Goal: Information Seeking & Learning: Check status

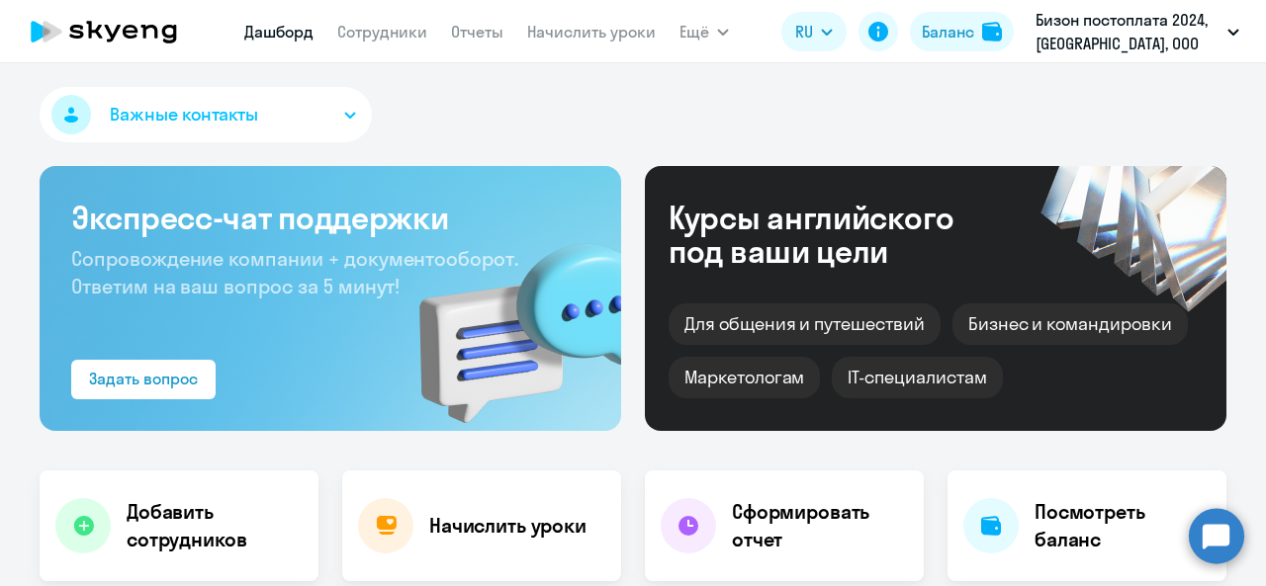
select select "30"
click at [394, 41] on link "Сотрудники" at bounding box center [382, 32] width 90 height 20
select select "30"
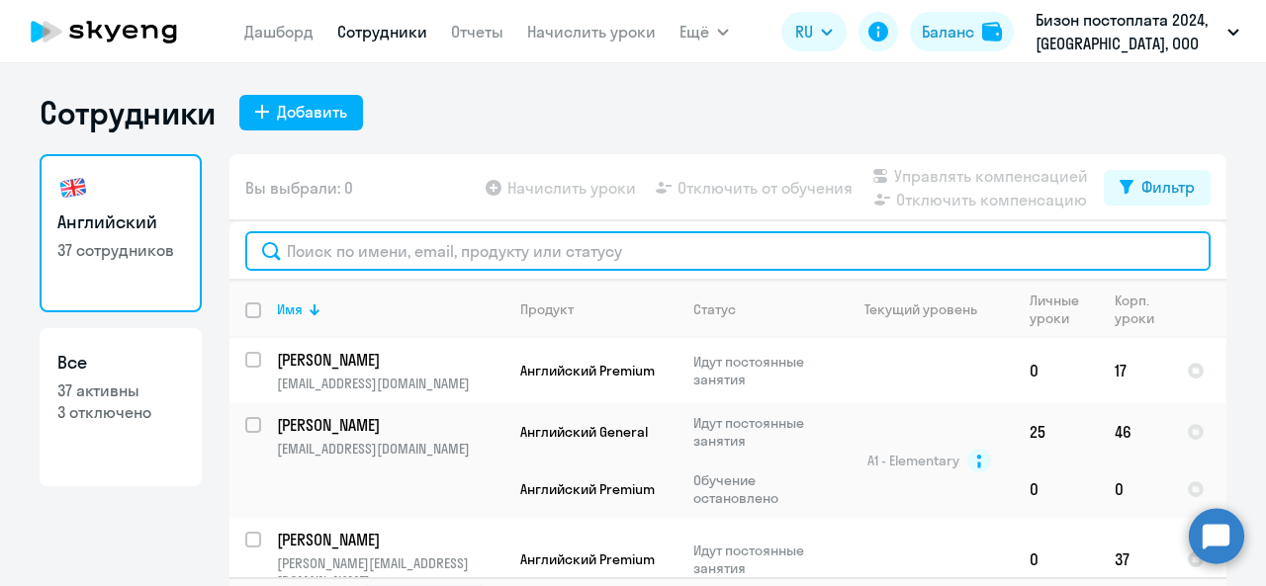
click at [417, 253] on input "text" at bounding box center [727, 251] width 965 height 40
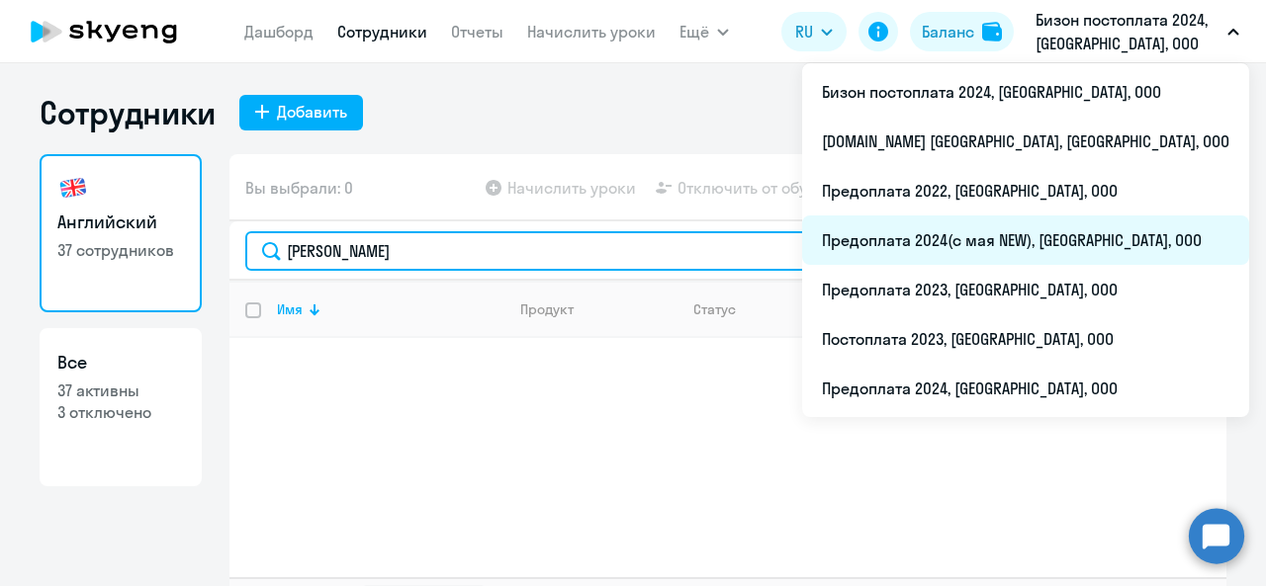
type input "[PERSON_NAME]"
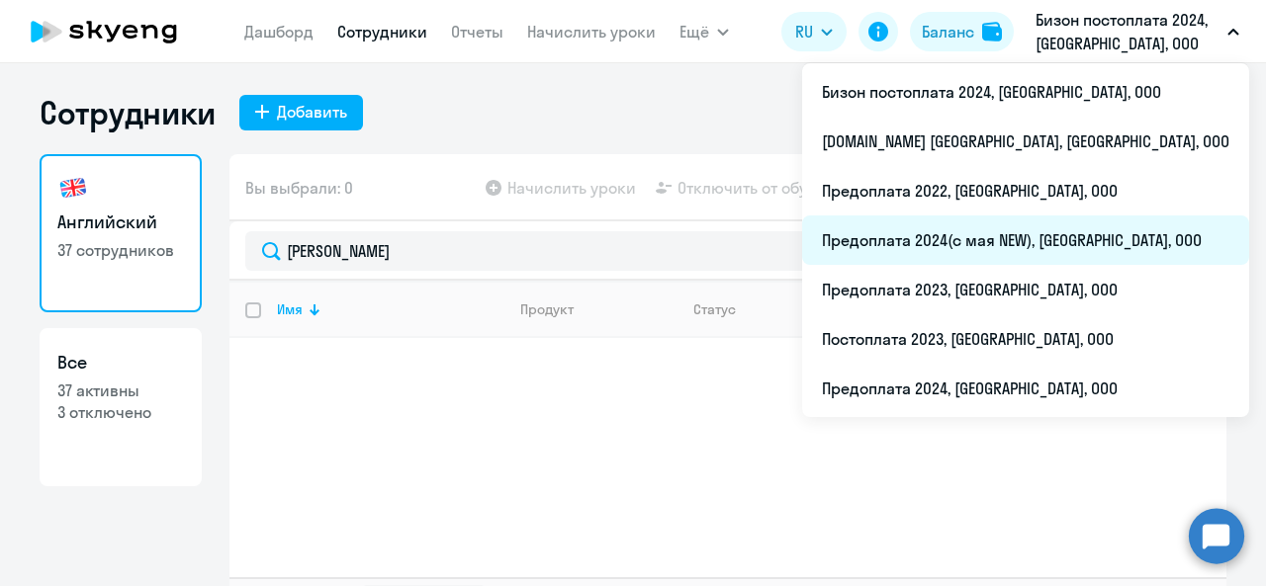
click at [1031, 247] on li "Предоплата 2024(с мая NEW), [GEOGRAPHIC_DATA], ООО" at bounding box center [1025, 240] width 447 height 49
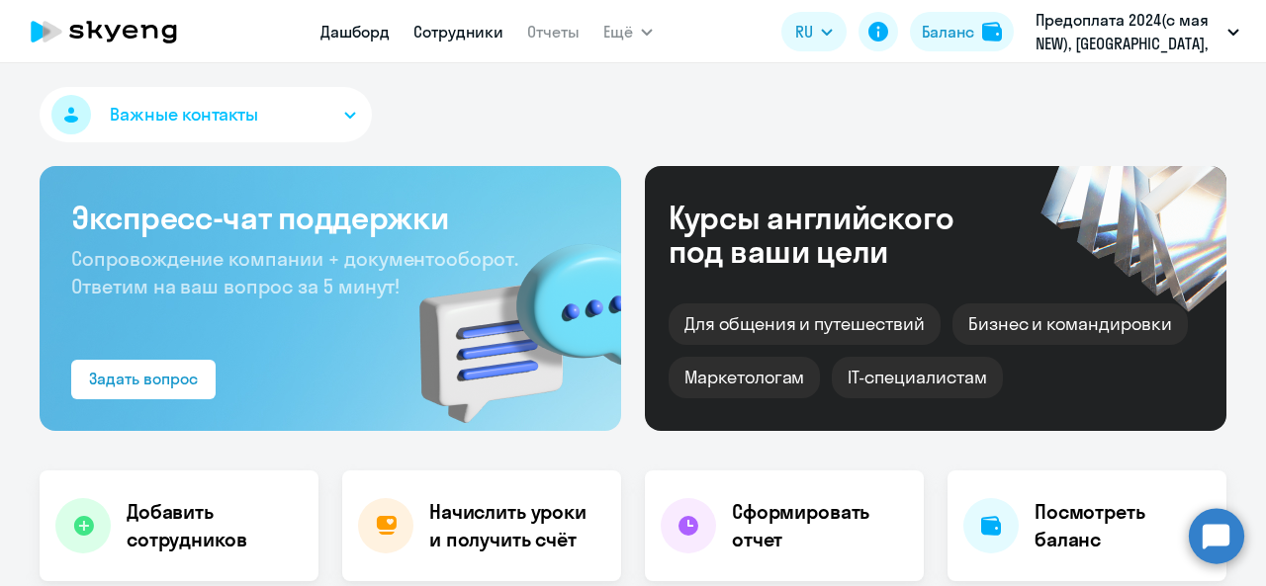
click at [448, 28] on link "Сотрудники" at bounding box center [458, 32] width 90 height 20
select select "30"
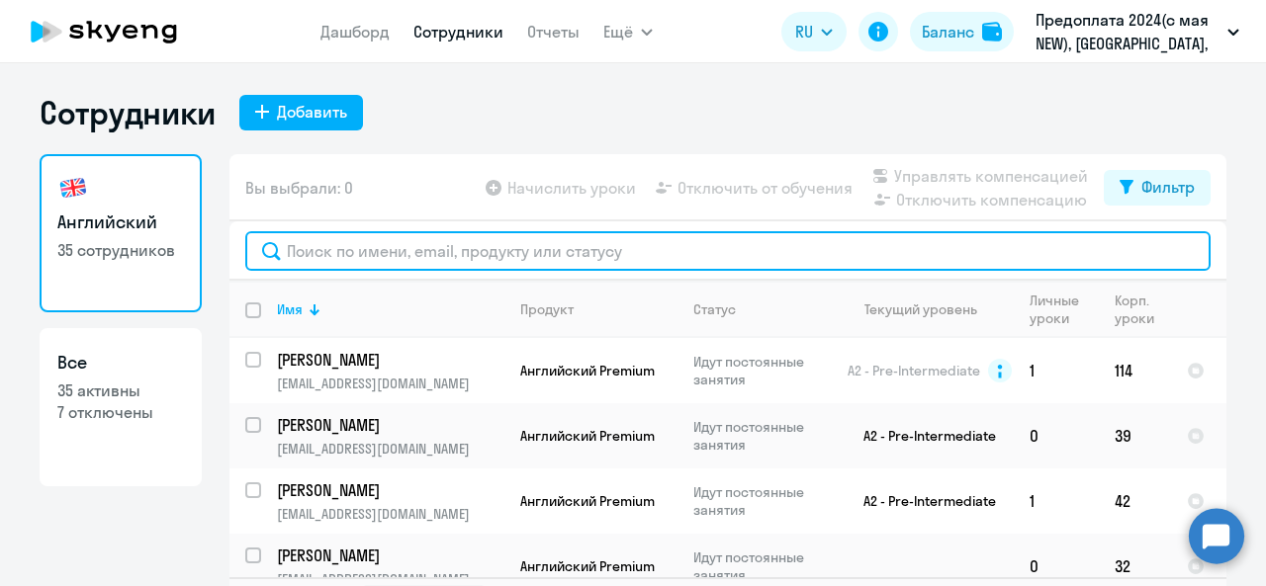
click at [387, 254] on input "text" at bounding box center [727, 251] width 965 height 40
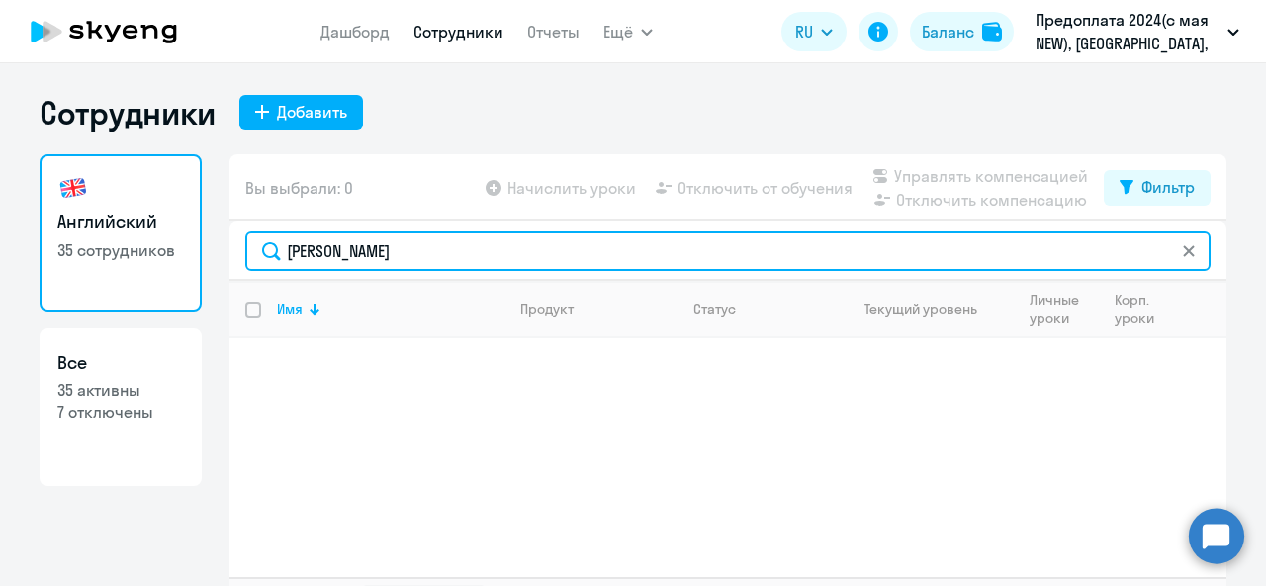
type input "[PERSON_NAME]"
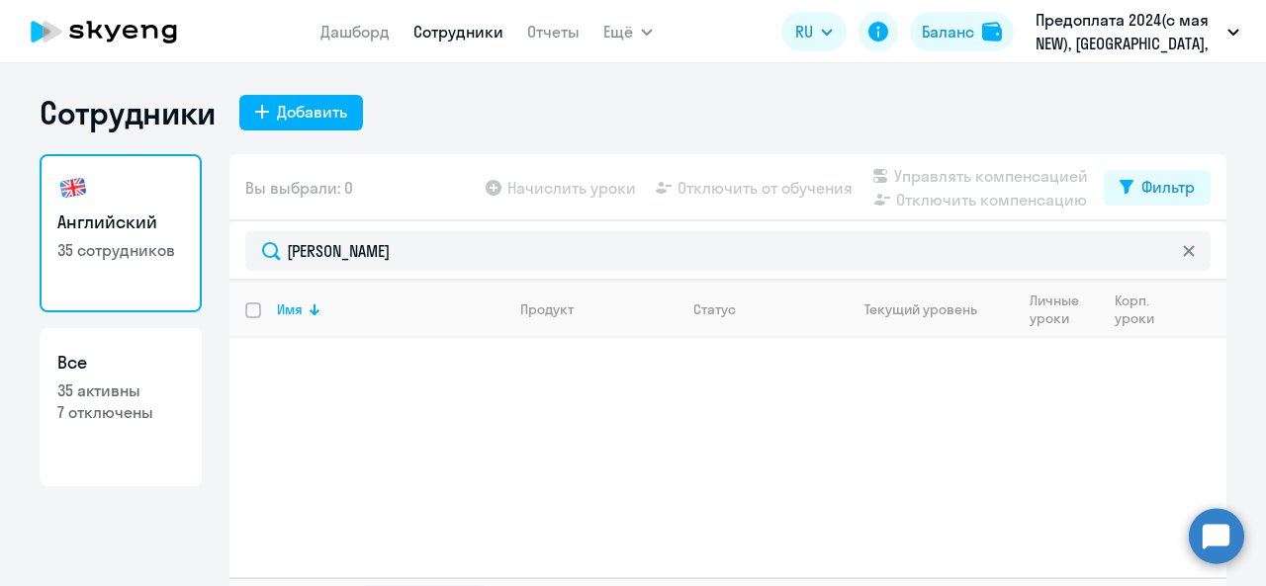
click at [68, 386] on p "35 активны" at bounding box center [120, 391] width 127 height 22
select select "30"
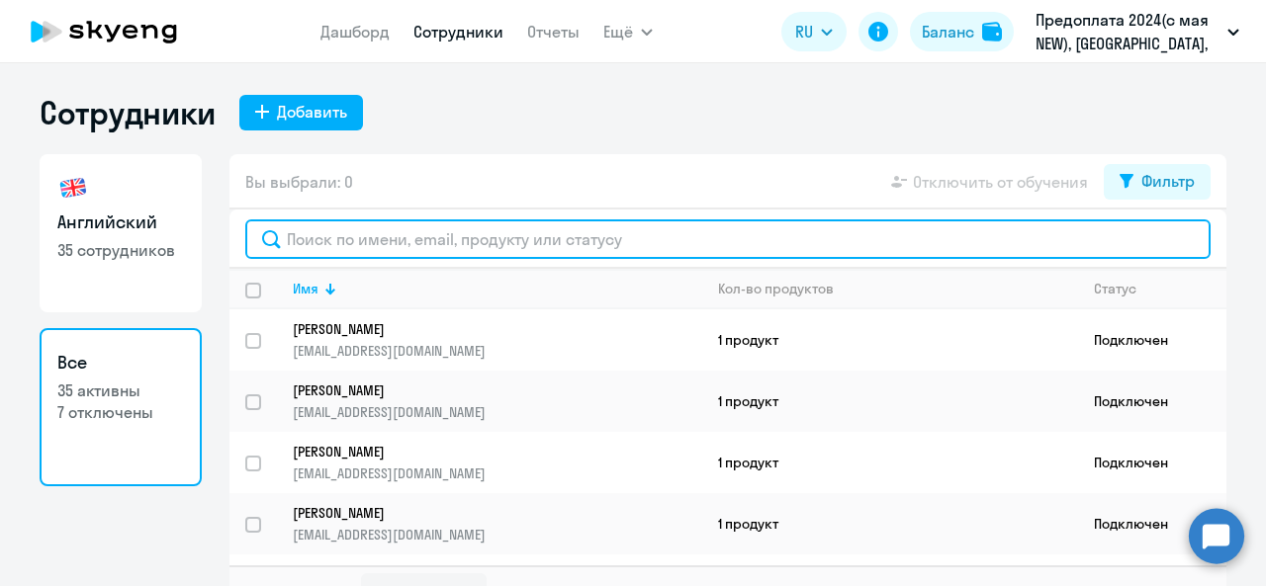
click at [341, 247] on input "text" at bounding box center [727, 240] width 965 height 40
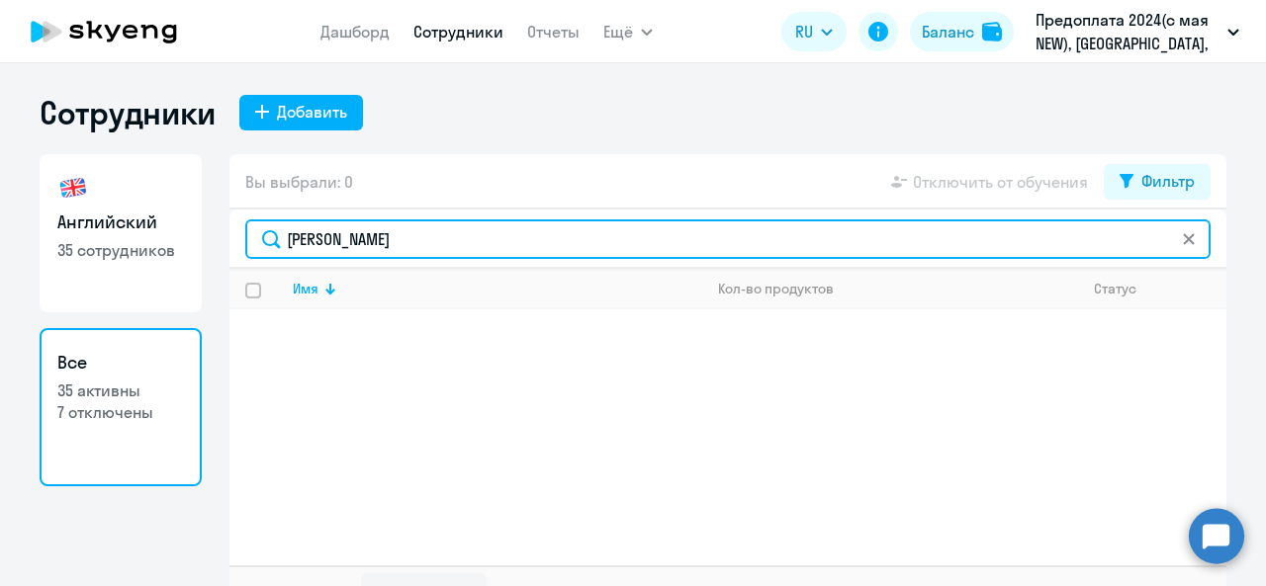
type input "[PERSON_NAME]"
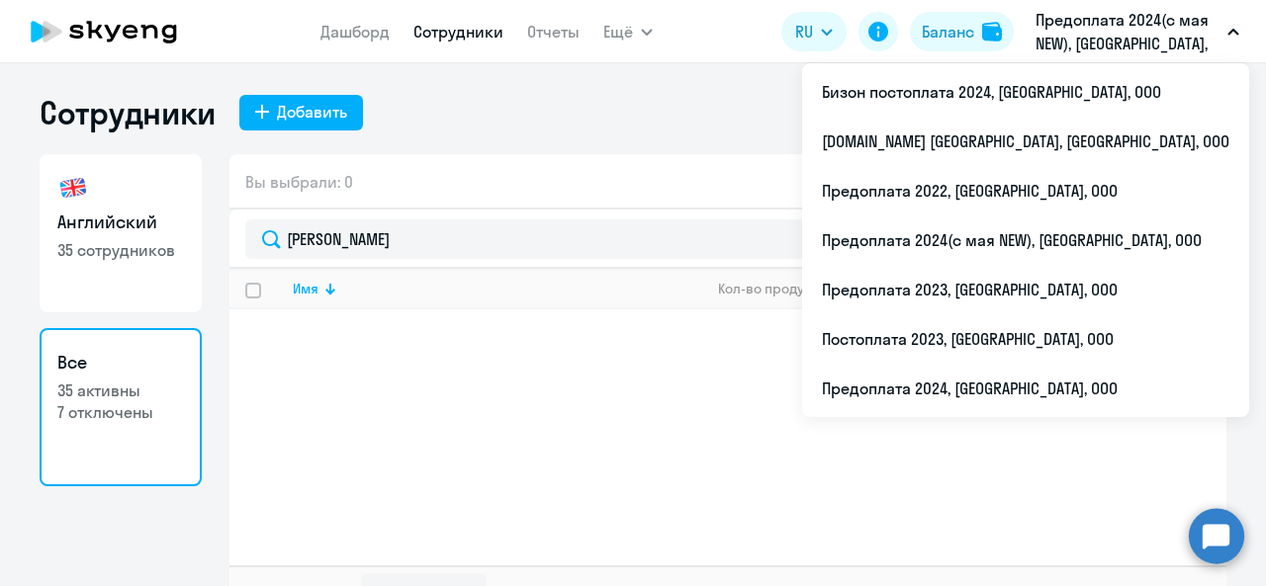
click at [1089, 39] on p "Предоплата 2024(с мая NEW), [GEOGRAPHIC_DATA], ООО" at bounding box center [1127, 31] width 184 height 47
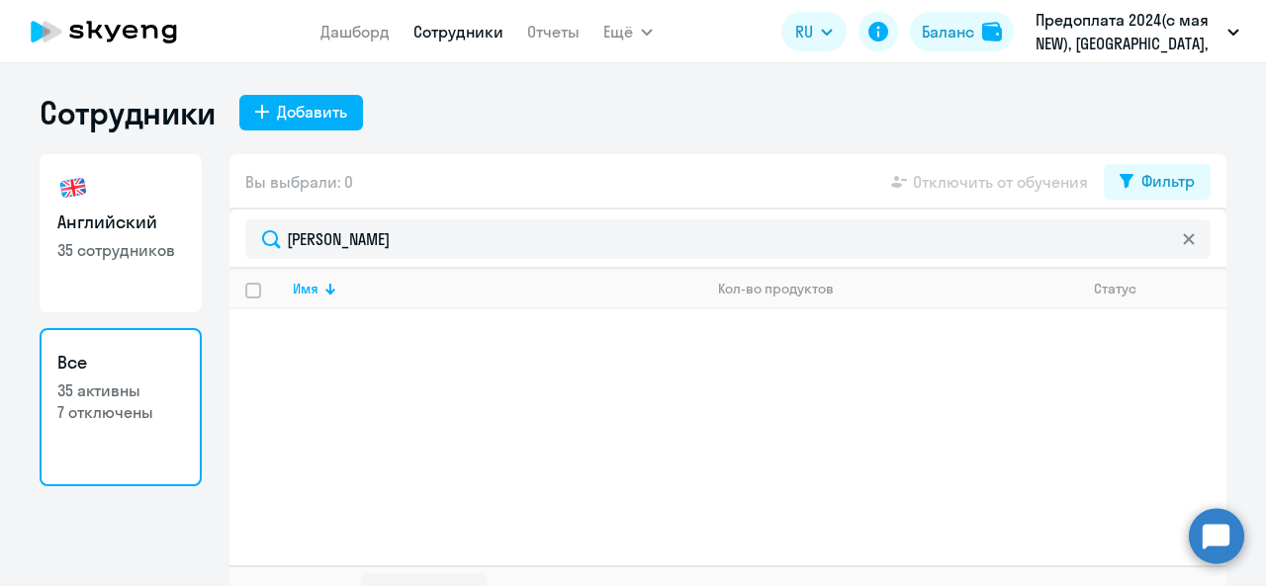
click at [1089, 39] on p "Предоплата 2024(с мая NEW), [GEOGRAPHIC_DATA], ООО" at bounding box center [1127, 31] width 184 height 47
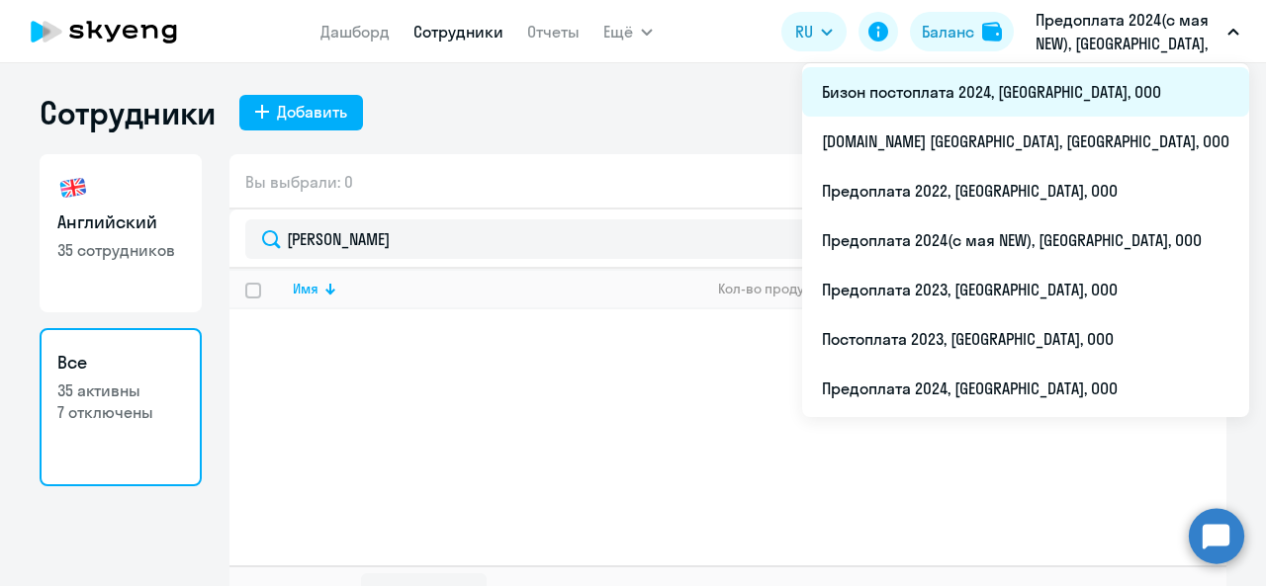
click at [1048, 89] on li "Бизон постоплата 2024, [GEOGRAPHIC_DATA], ООО" at bounding box center [1025, 91] width 447 height 49
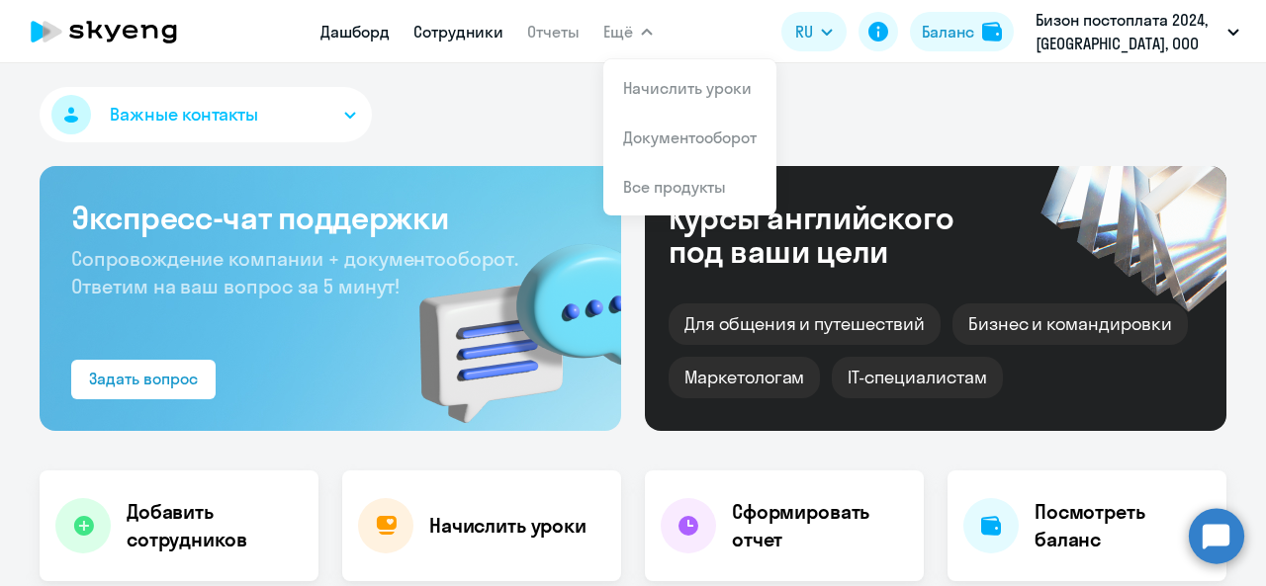
click at [460, 34] on link "Сотрудники" at bounding box center [458, 32] width 90 height 20
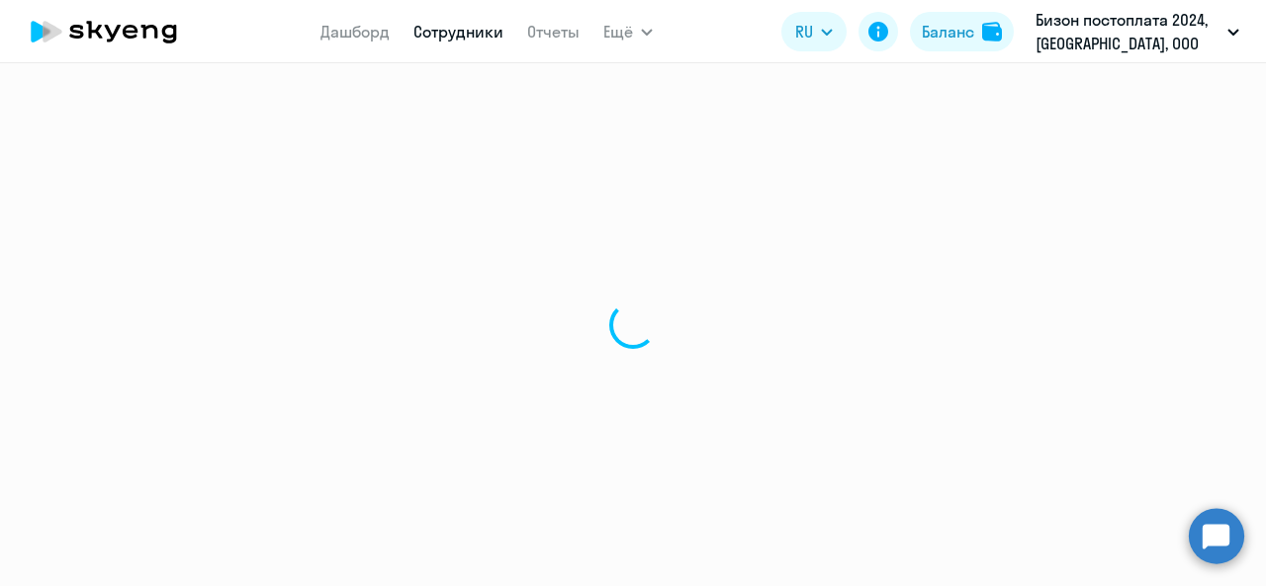
select select "30"
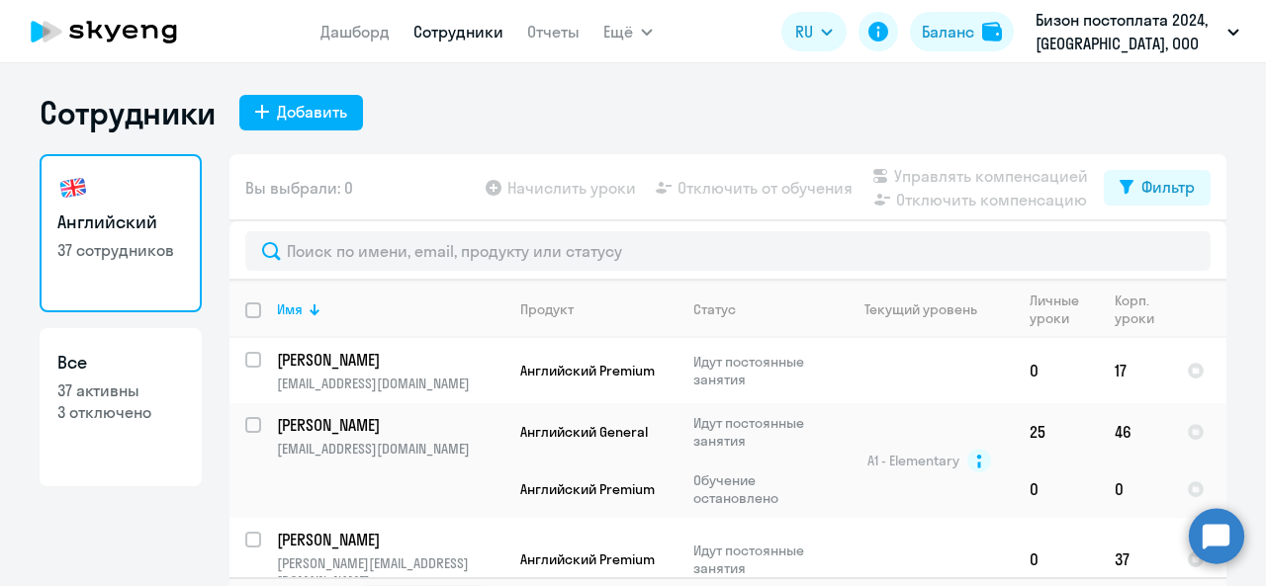
click at [116, 409] on p "3 отключено" at bounding box center [120, 412] width 127 height 22
select select "30"
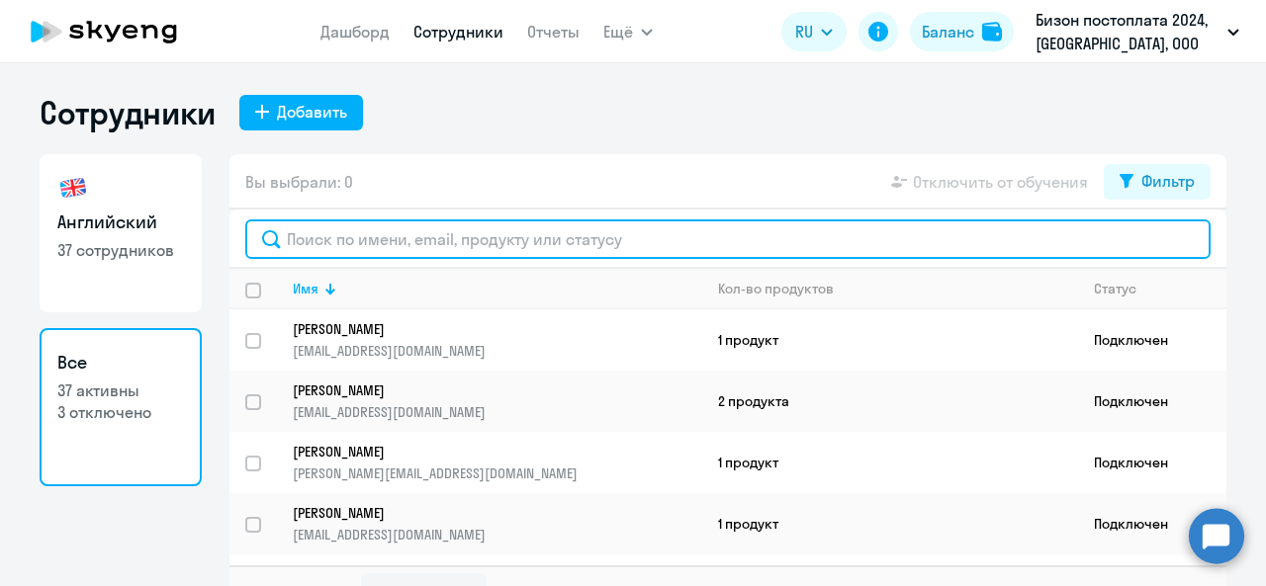
click at [510, 244] on input "text" at bounding box center [727, 240] width 965 height 40
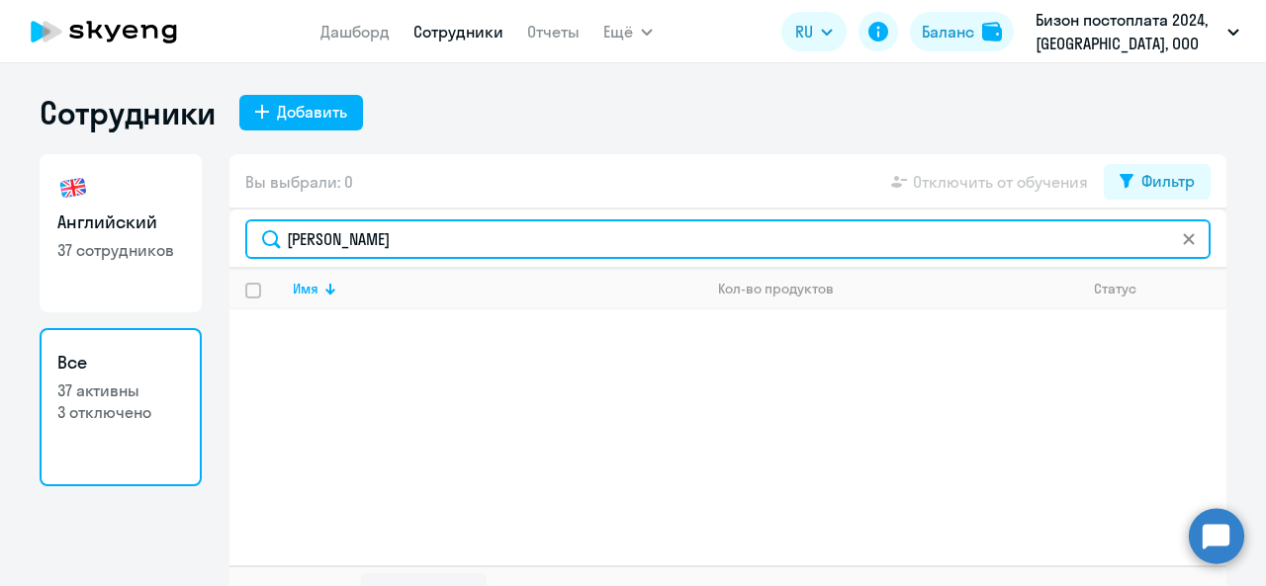
type input "[PERSON_NAME]"
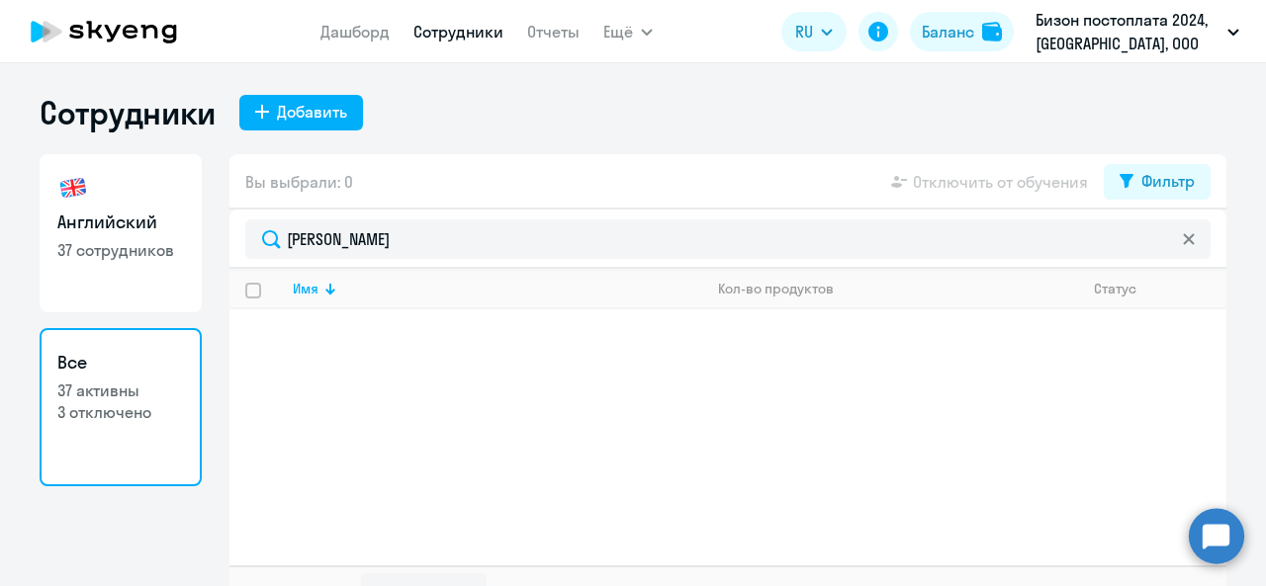
click at [432, 334] on div "Имя Кол-во продуктов Статус" at bounding box center [727, 417] width 997 height 297
click at [137, 293] on link "Английский 37 сотрудников" at bounding box center [121, 233] width 162 height 158
select select "30"
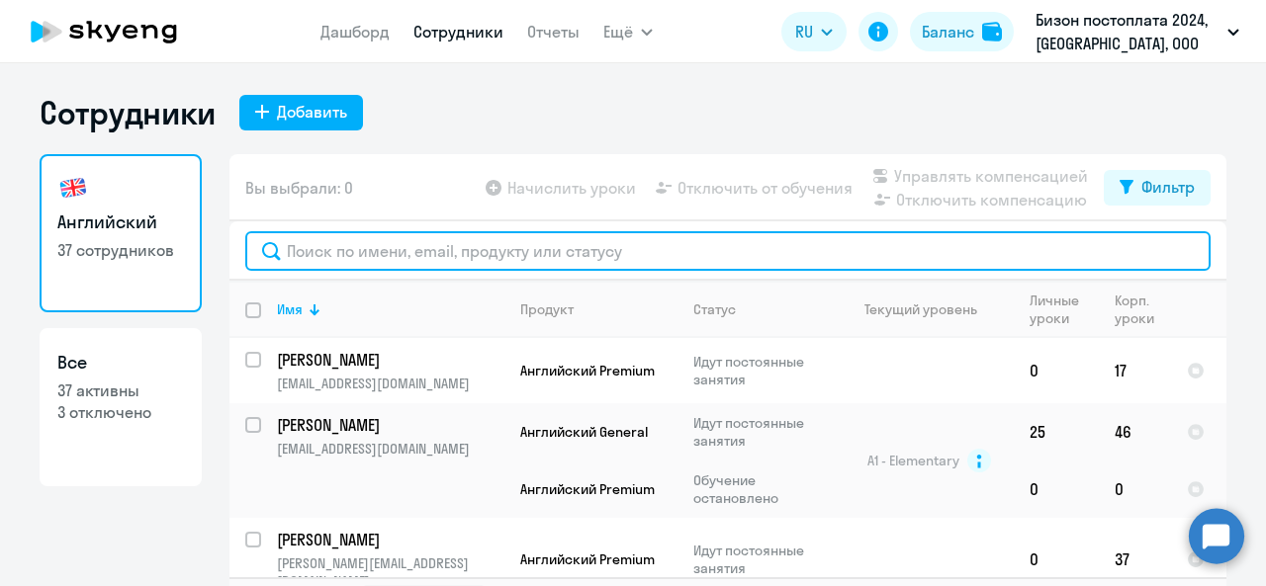
click at [315, 258] on input "text" at bounding box center [727, 251] width 965 height 40
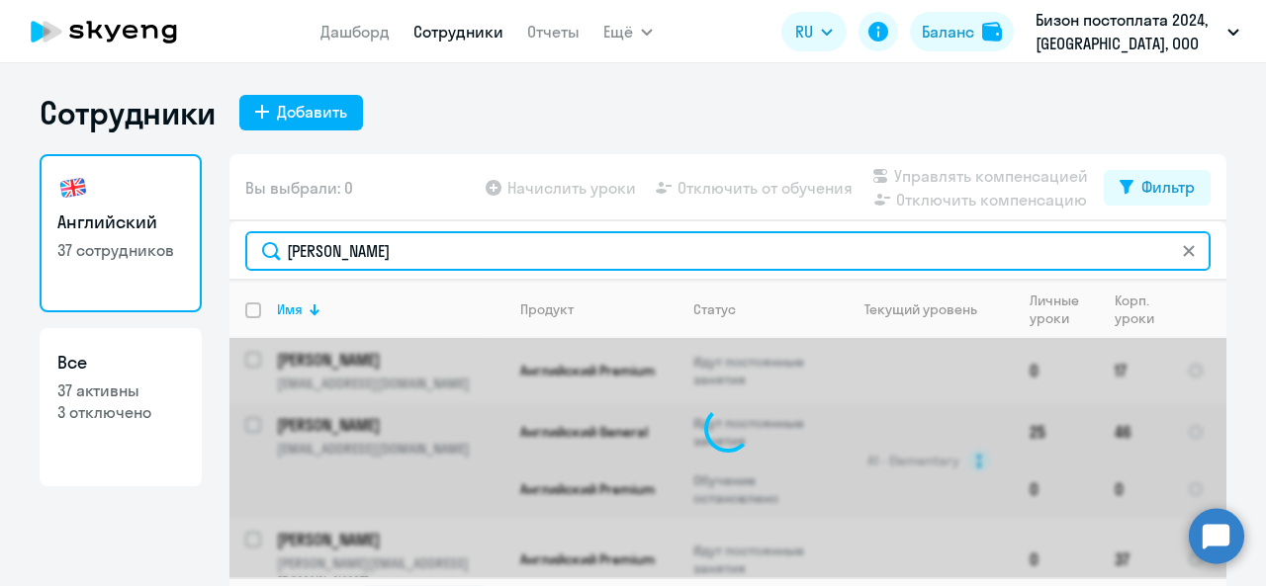
type input "[PERSON_NAME]"
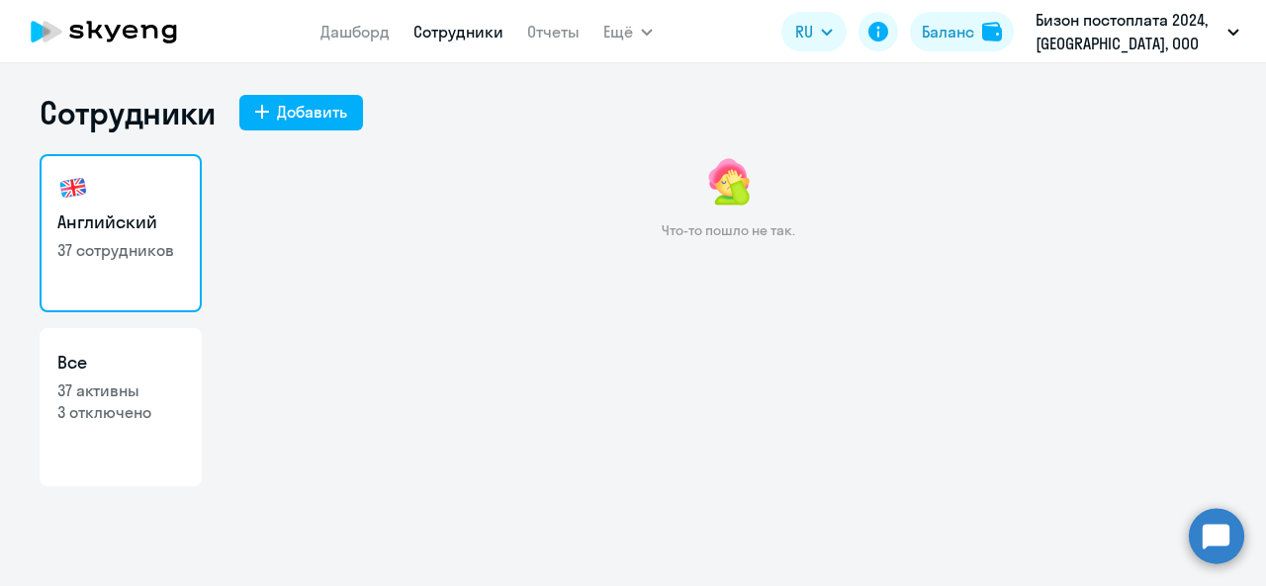
drag, startPoint x: 579, startPoint y: 262, endPoint x: 368, endPoint y: 18, distance: 323.1
click at [579, 261] on div "Что-то пошло не так." at bounding box center [727, 361] width 997 height 415
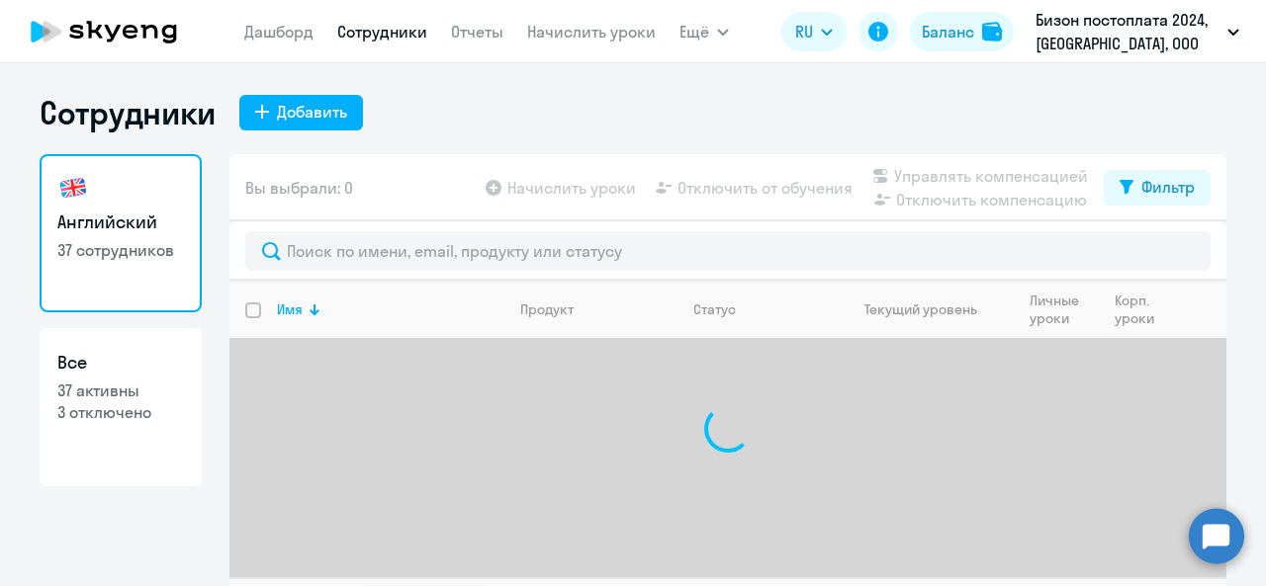
select select "30"
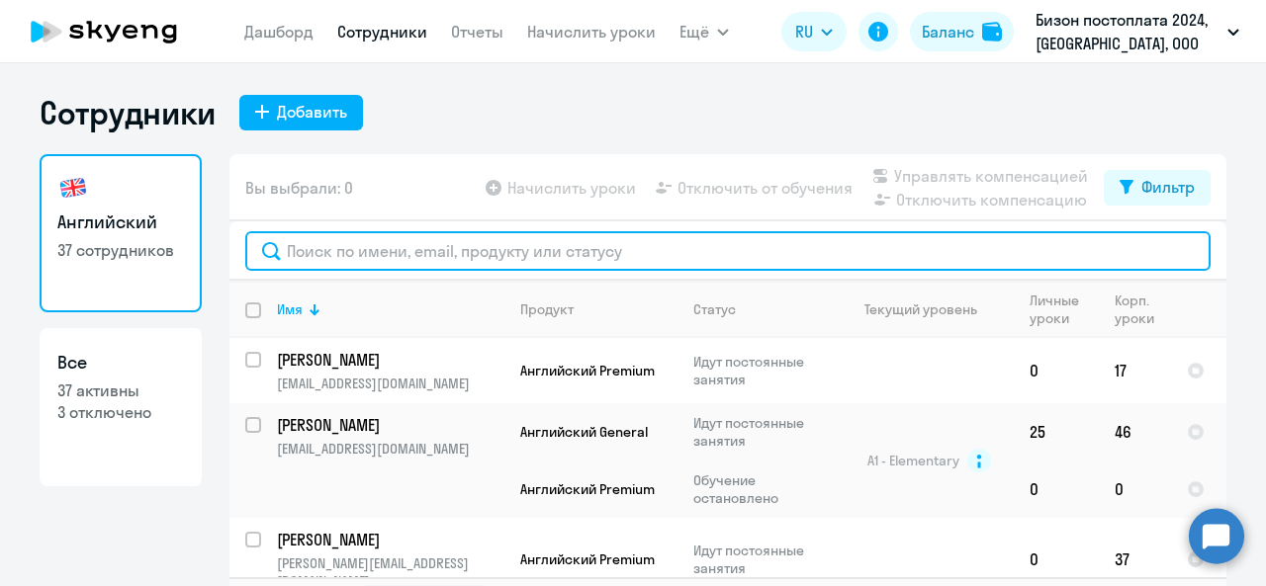
click at [392, 269] on input "text" at bounding box center [727, 251] width 965 height 40
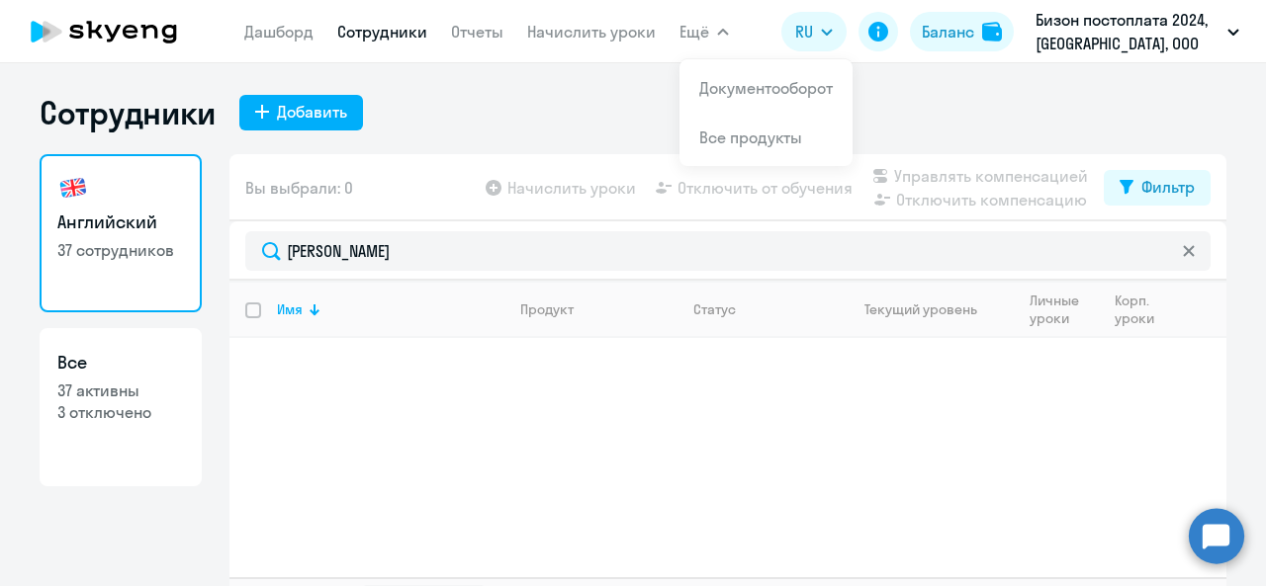
click at [1002, 128] on div "Сотрудники Добавить" at bounding box center [633, 113] width 1187 height 40
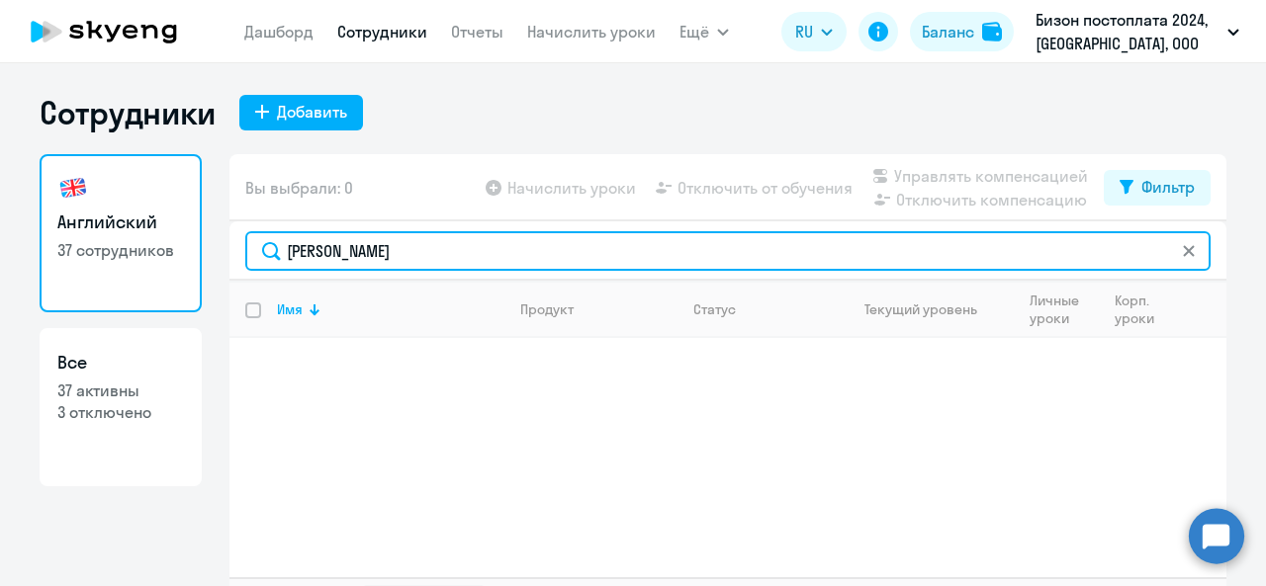
click at [407, 262] on input "[PERSON_NAME]" at bounding box center [727, 251] width 965 height 40
drag, startPoint x: 370, startPoint y: 256, endPoint x: 249, endPoint y: 239, distance: 121.8
click at [251, 239] on input "[PERSON_NAME]" at bounding box center [727, 251] width 965 height 40
paste input "[PHONE_NUMBER]"
click at [302, 257] on input "[PHONE_NUMBER]" at bounding box center [727, 251] width 965 height 40
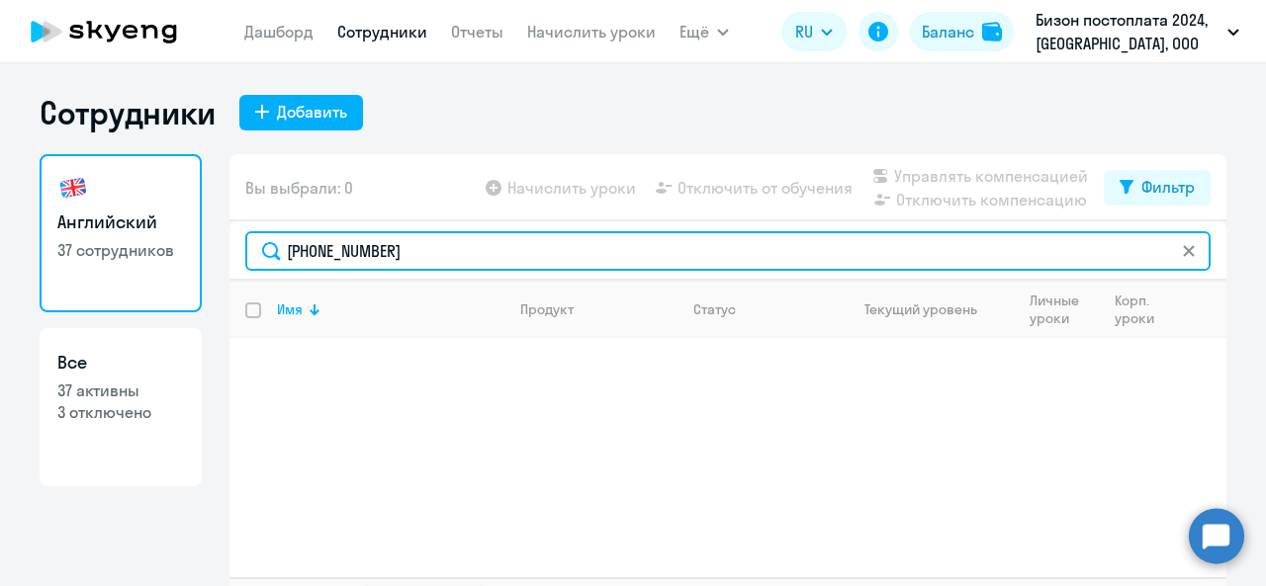
type input "[PHONE_NUMBER]"
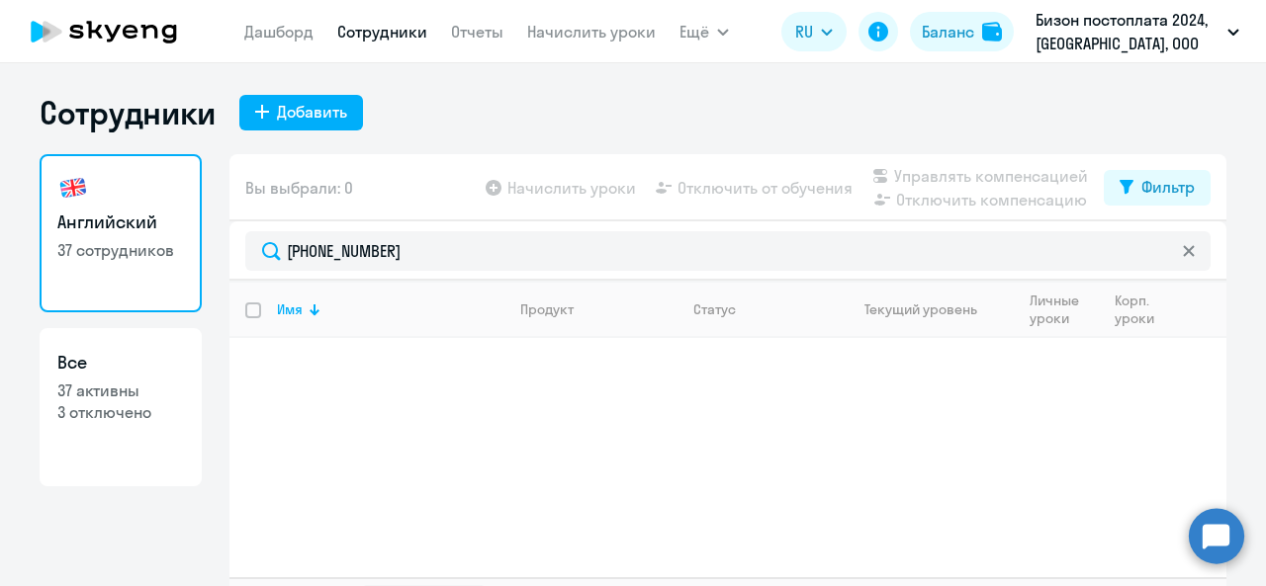
click at [153, 390] on p "37 активны" at bounding box center [120, 391] width 127 height 22
select select "30"
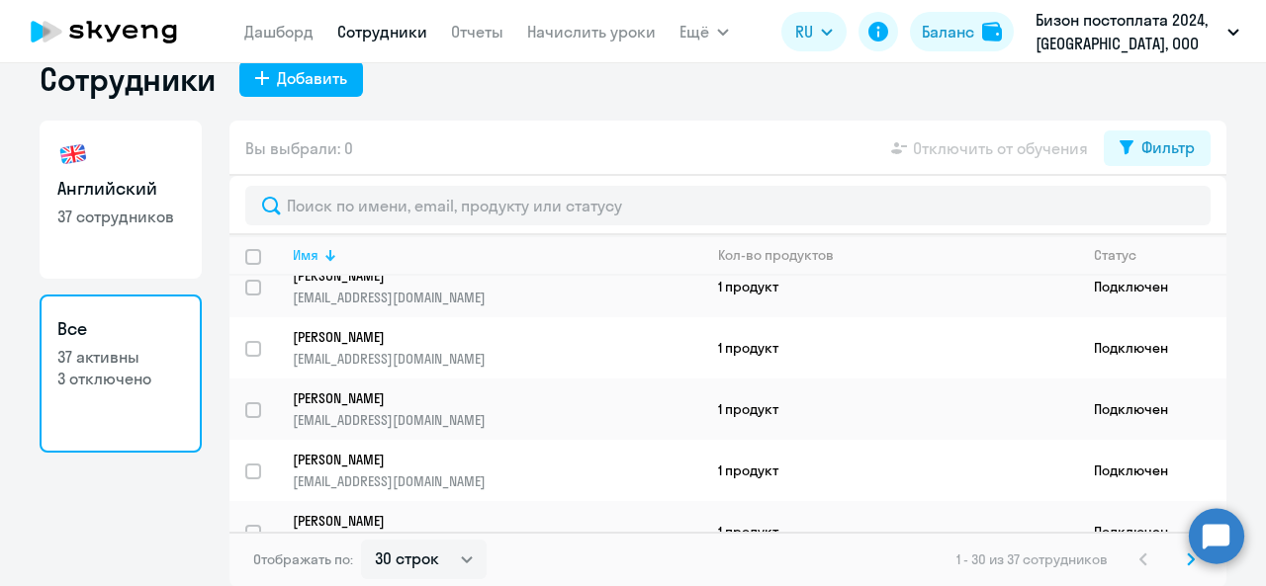
scroll to position [35, 0]
click at [1141, 145] on div "Фильтр" at bounding box center [1167, 146] width 53 height 24
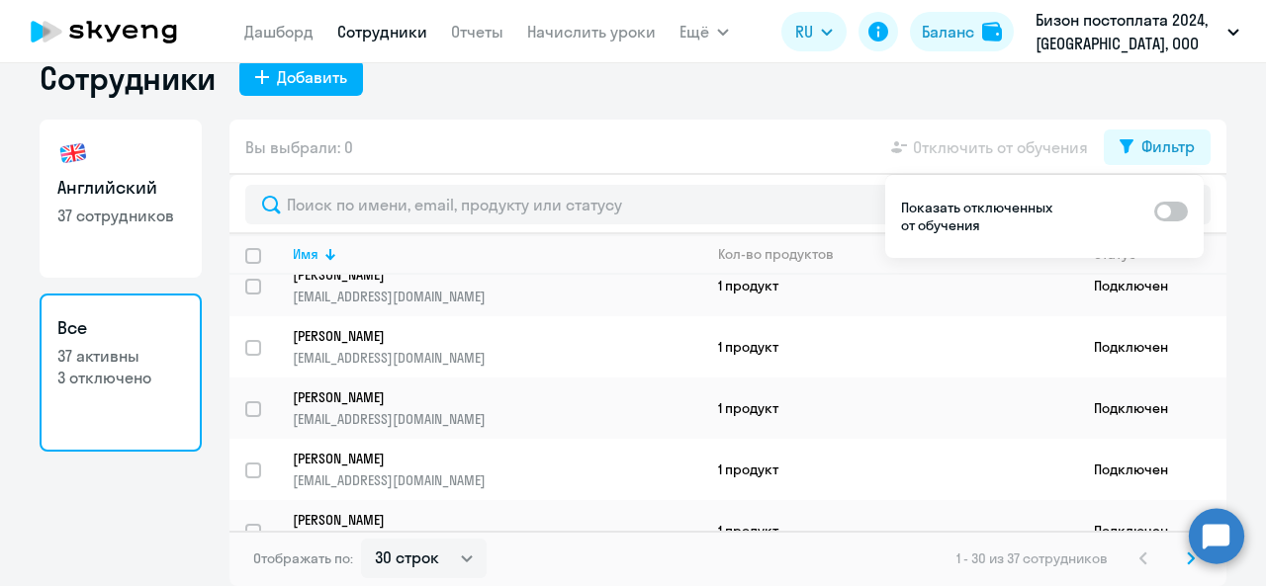
click at [1175, 211] on span at bounding box center [1171, 212] width 34 height 20
click at [1154, 211] on input "checkbox" at bounding box center [1153, 211] width 1 height 1
checkbox input "true"
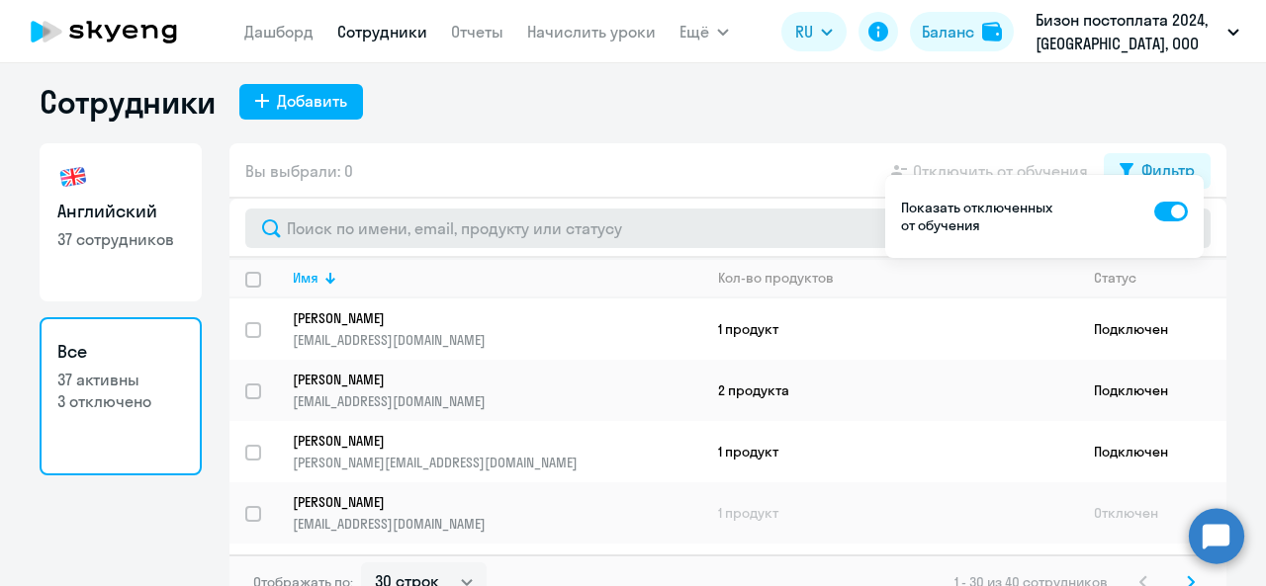
scroll to position [0, 0]
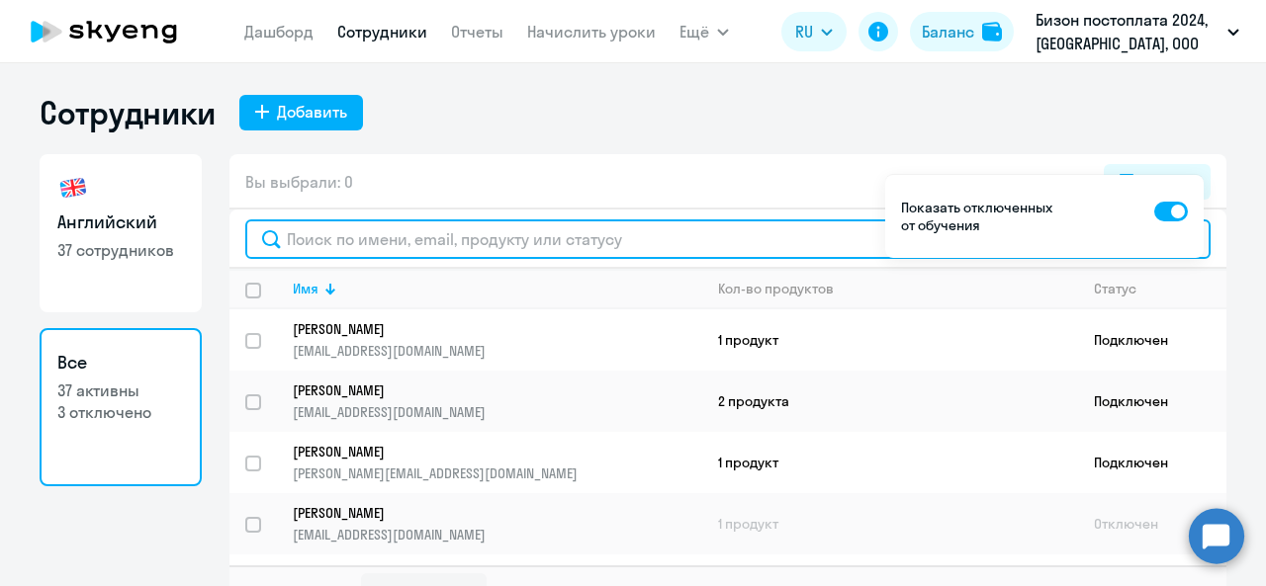
click at [289, 236] on input "text" at bounding box center [727, 240] width 965 height 40
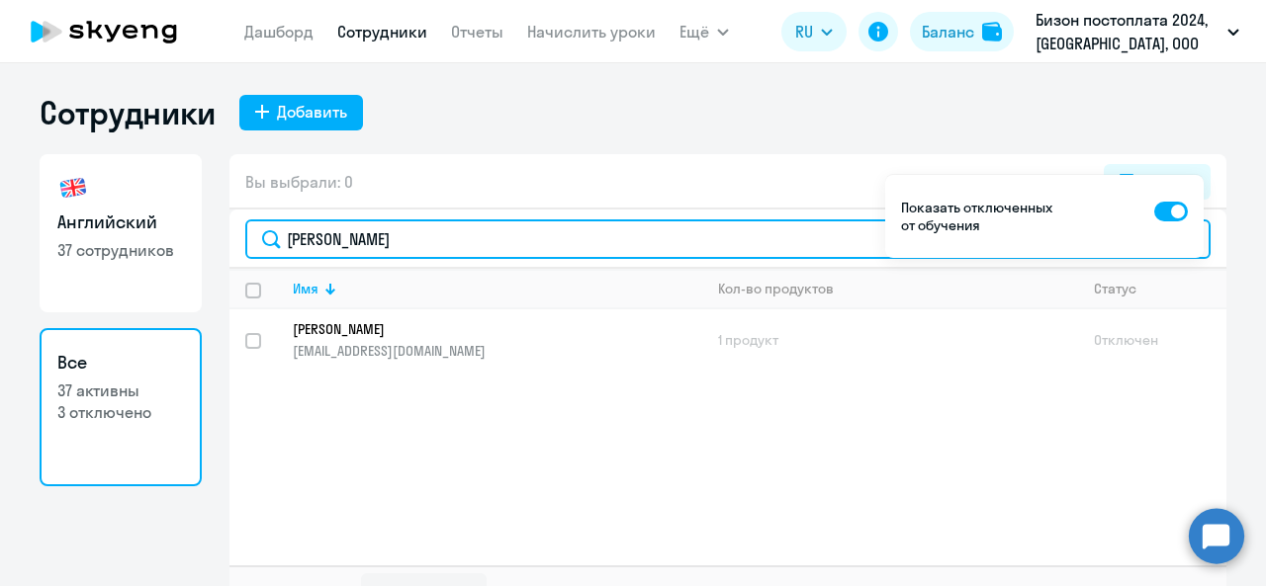
type input "[PERSON_NAME]"
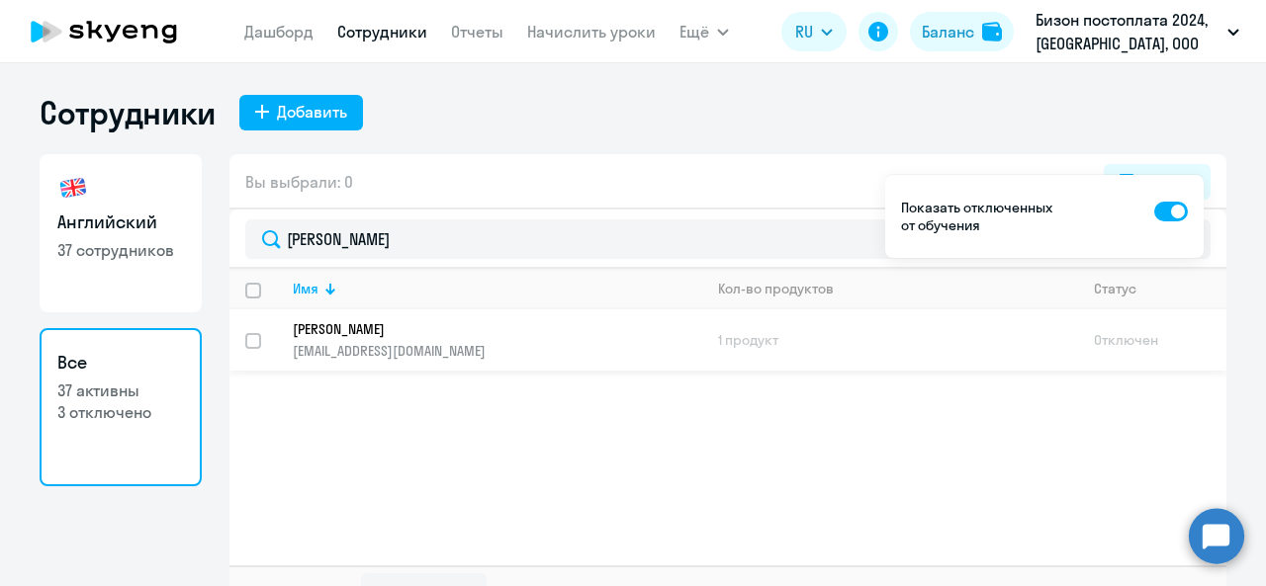
click at [469, 346] on p "[EMAIL_ADDRESS][DOMAIN_NAME]" at bounding box center [497, 351] width 408 height 18
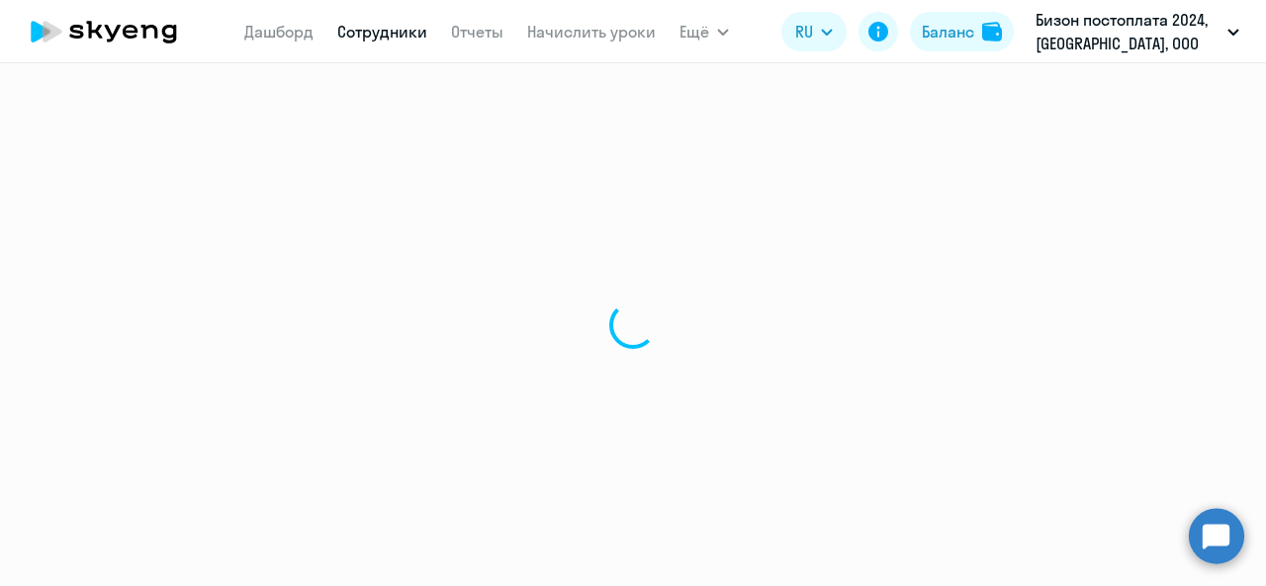
select select "english"
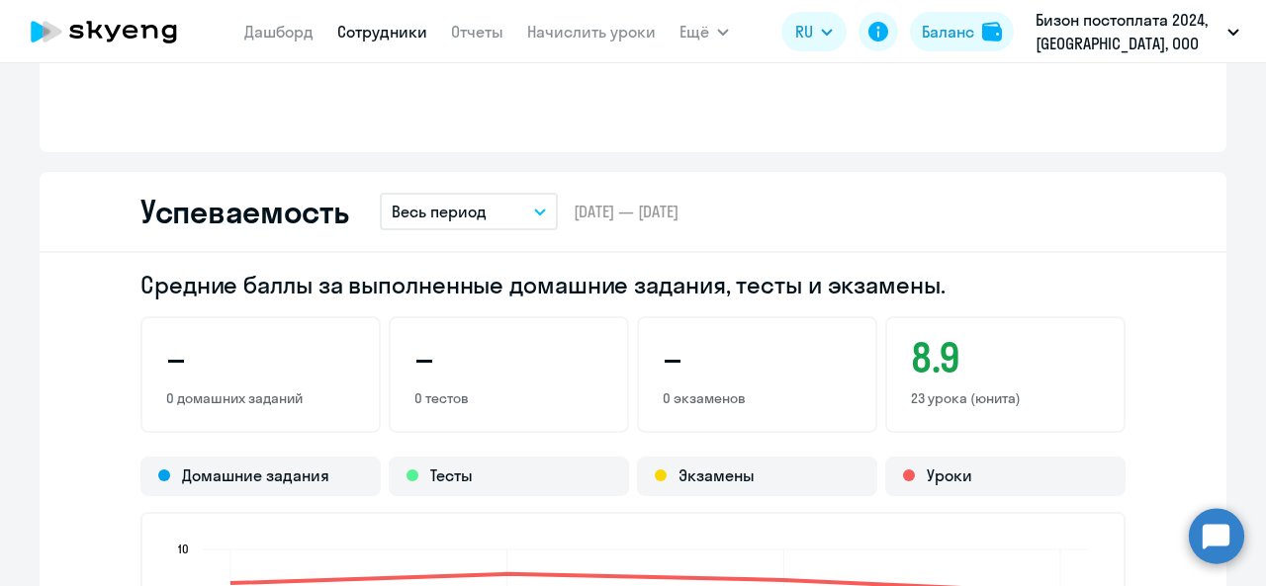
scroll to position [1483, 0]
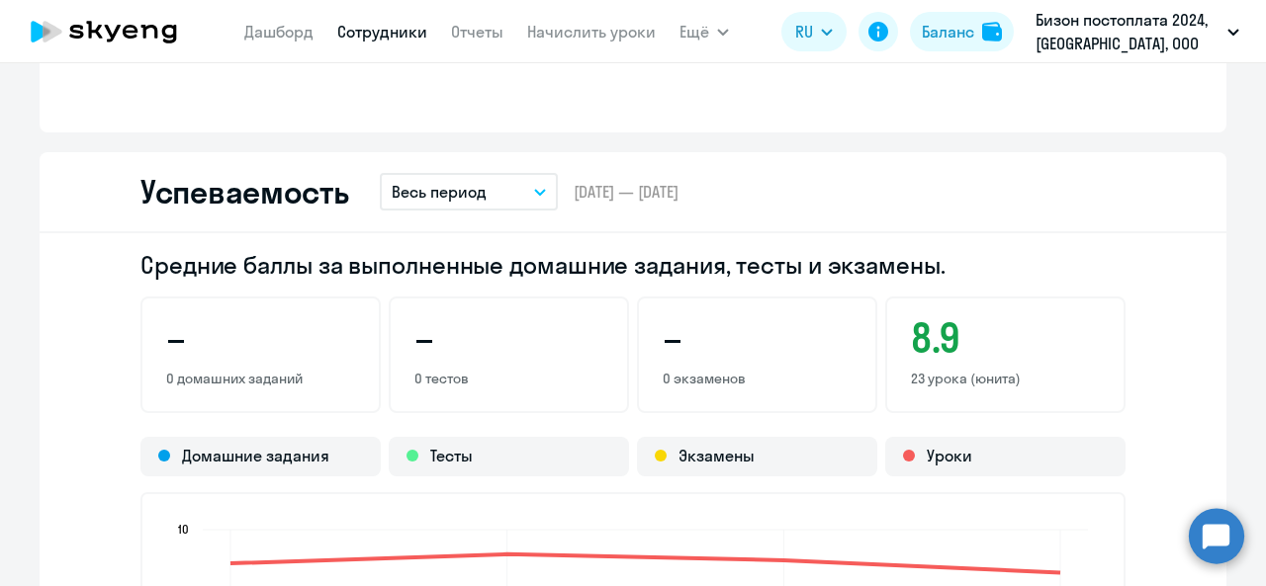
click at [513, 192] on button "Весь период" at bounding box center [469, 192] width 178 height 38
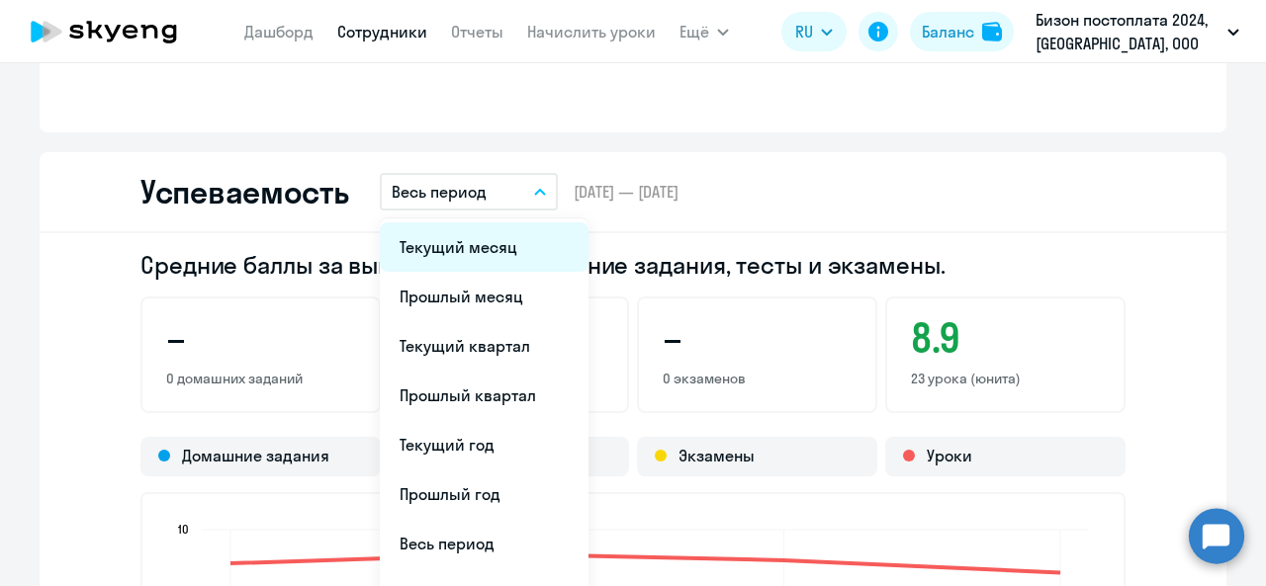
click at [544, 265] on li "Текущий месяц" at bounding box center [484, 246] width 209 height 49
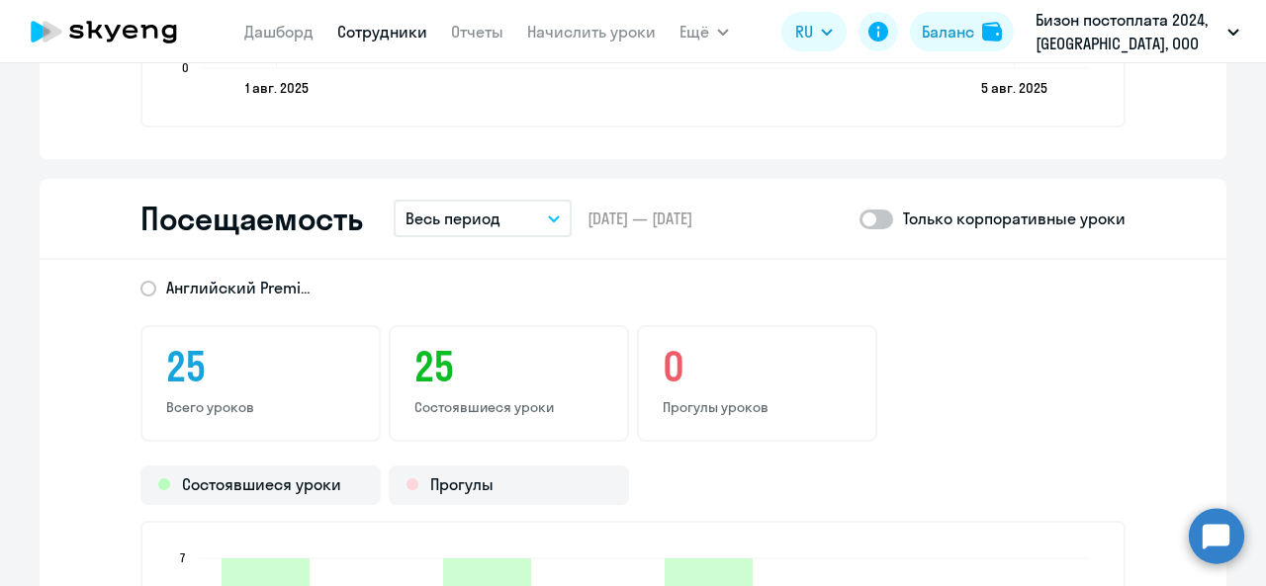
scroll to position [2274, 0]
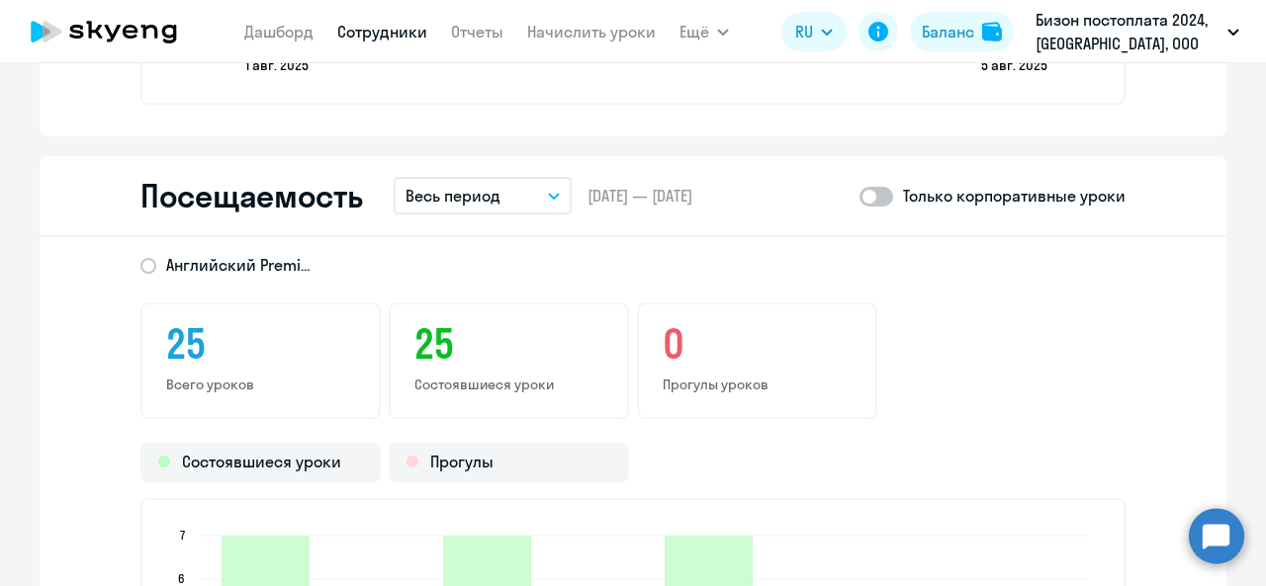
click at [533, 187] on button "Весь период" at bounding box center [483, 196] width 178 height 38
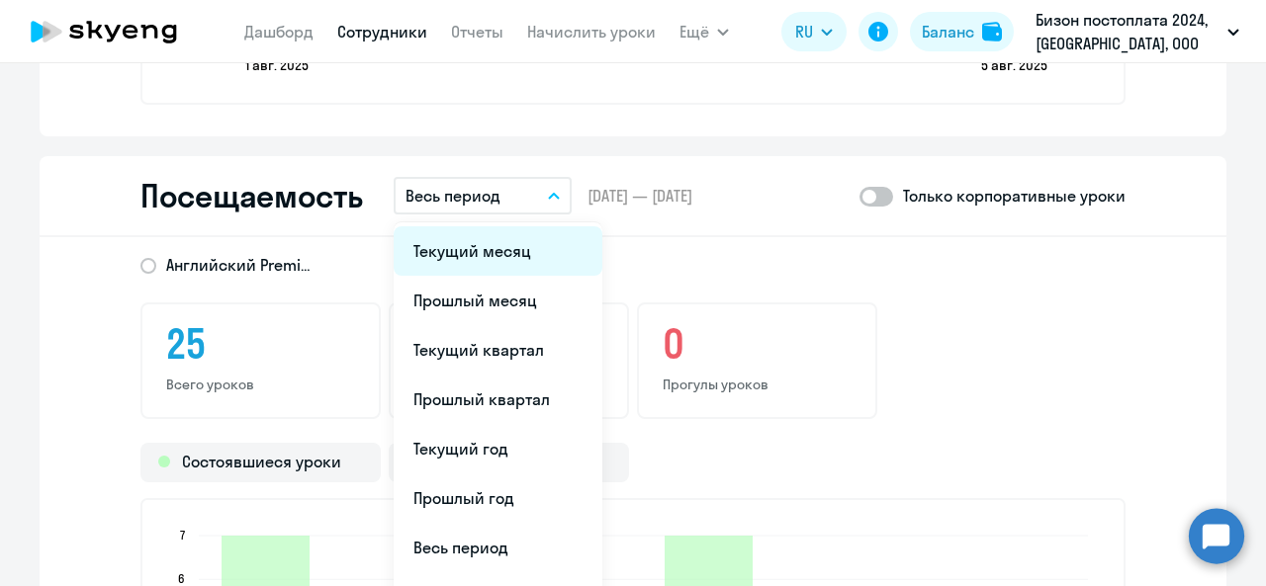
click at [517, 260] on li "Текущий месяц" at bounding box center [498, 250] width 209 height 49
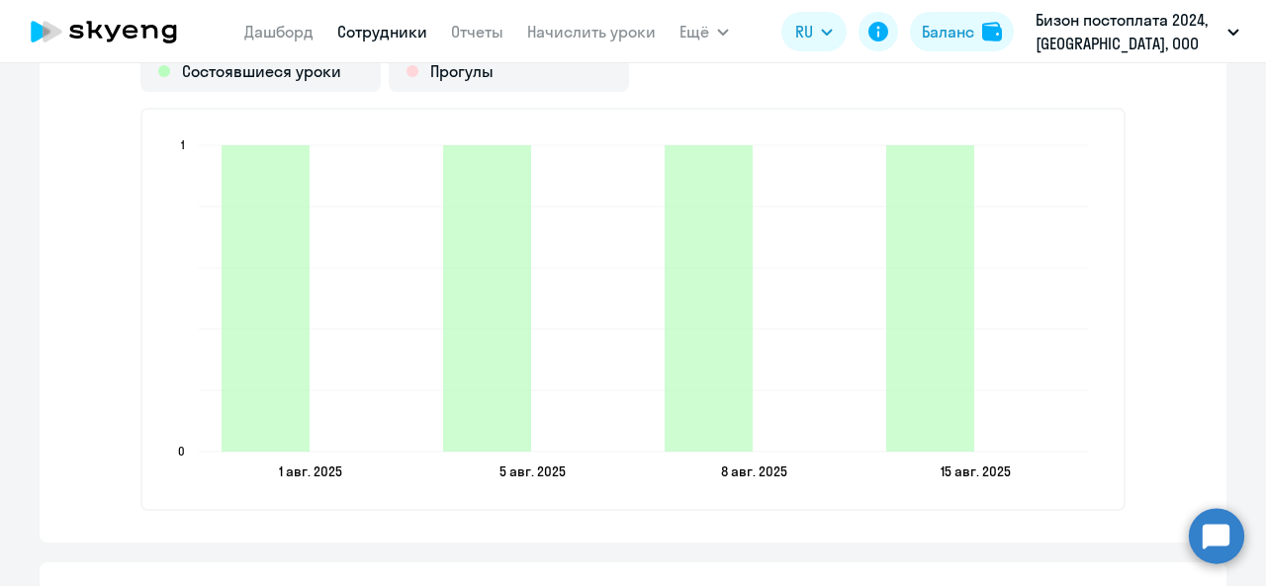
scroll to position [2688, 0]
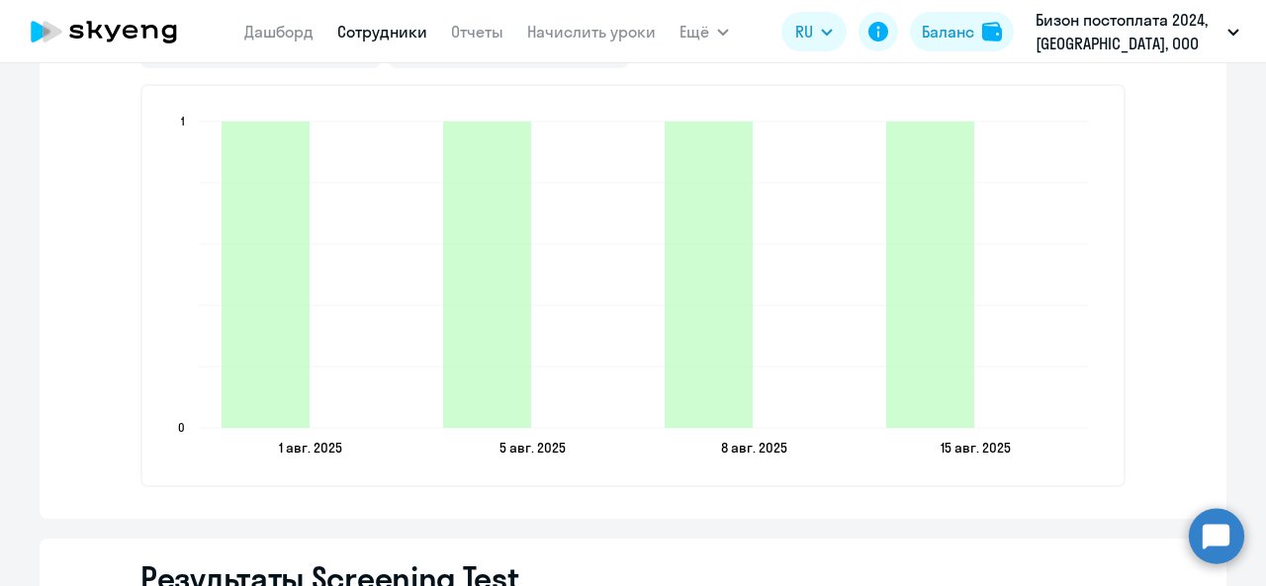
click at [497, 514] on div "Английский Premium 4 Всего уроков 4 Состоявшиеся уроки 0 Прогулы уроков Состояв…" at bounding box center [633, 171] width 1187 height 696
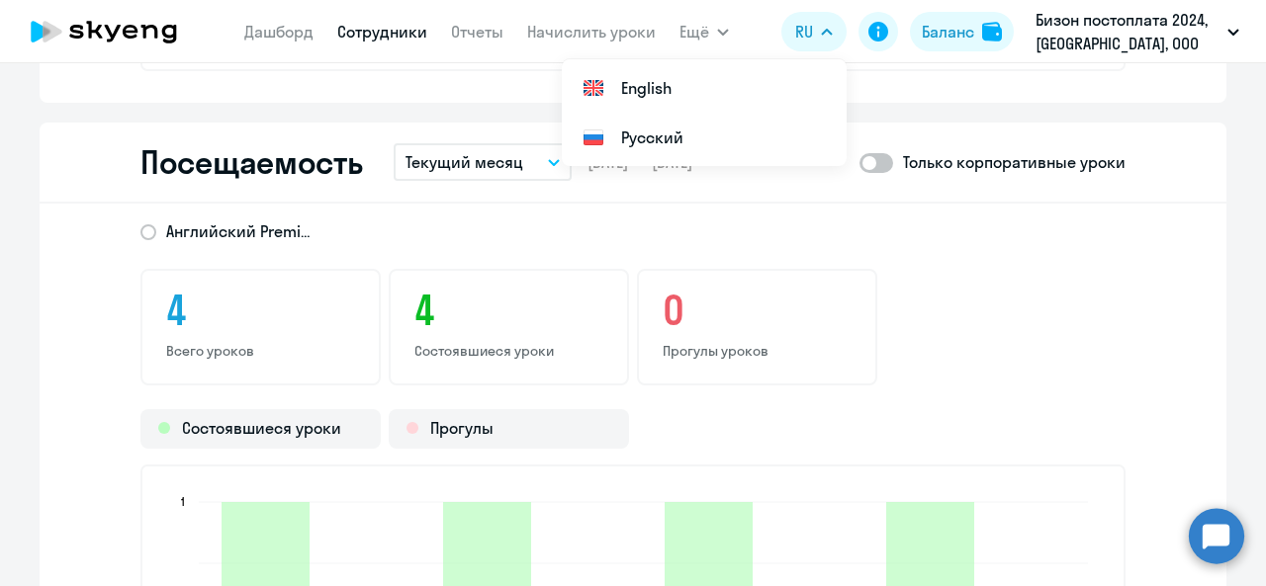
scroll to position [2293, 0]
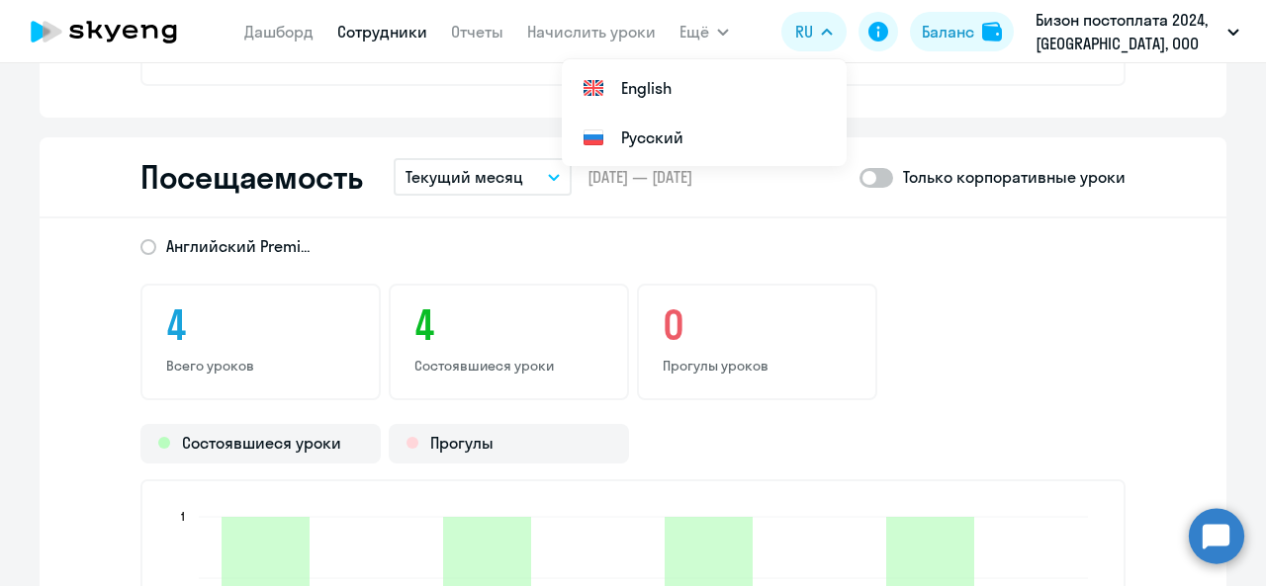
click at [540, 421] on div "Английский Premium 4 Всего уроков 4 Состоявшиеся уроки 0 Прогулы уроков Состояв…" at bounding box center [633, 567] width 1187 height 696
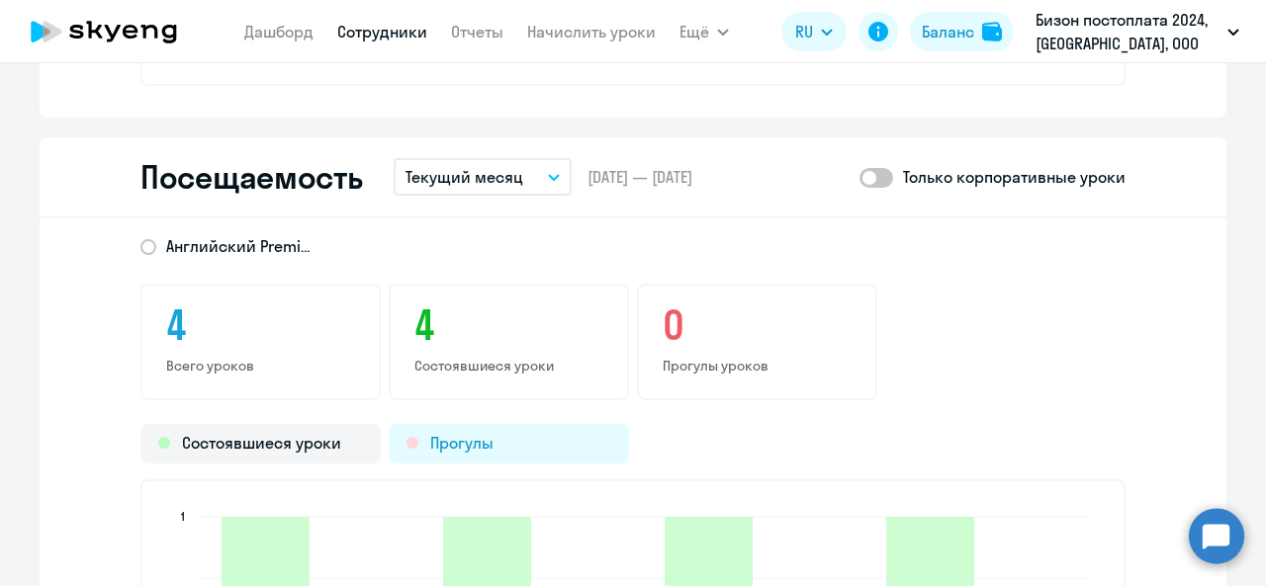
click at [498, 434] on div "Прогулы" at bounding box center [509, 444] width 240 height 40
click at [430, 449] on div "Прогулы" at bounding box center [509, 444] width 240 height 40
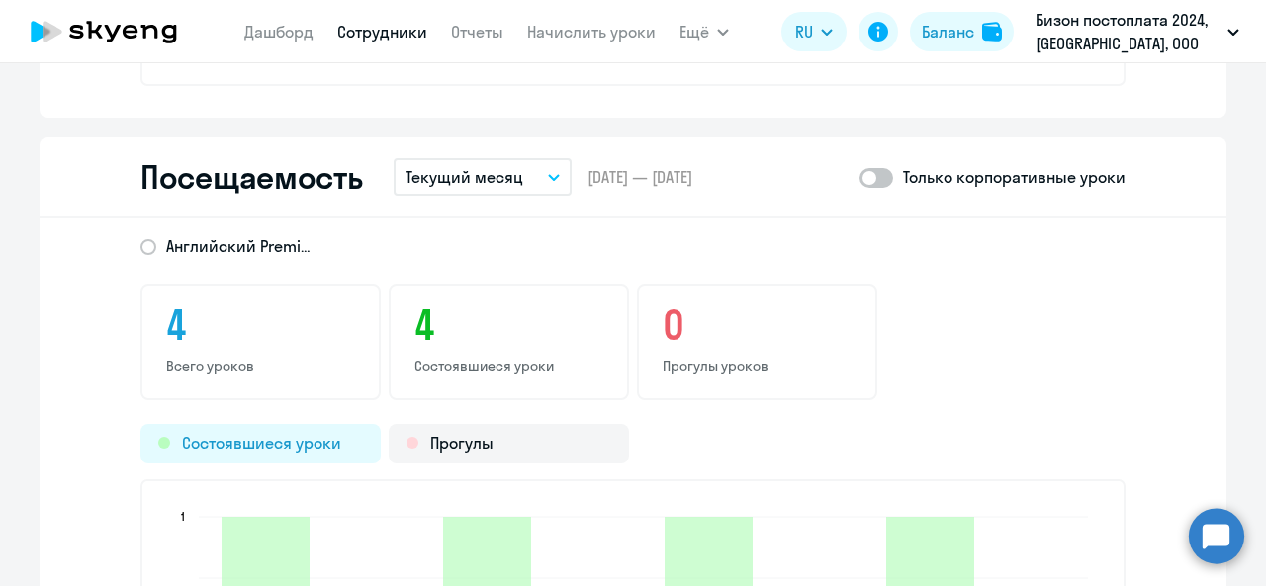
click at [335, 448] on div "Состоявшиеся уроки" at bounding box center [260, 444] width 240 height 40
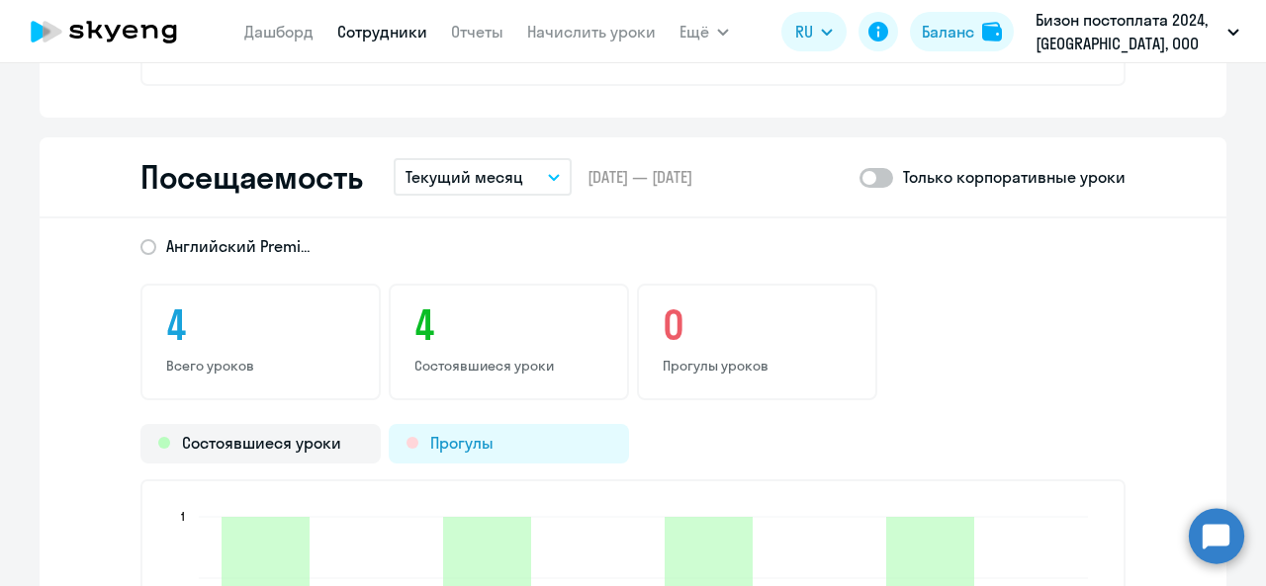
click at [424, 451] on div "Прогулы" at bounding box center [509, 444] width 240 height 40
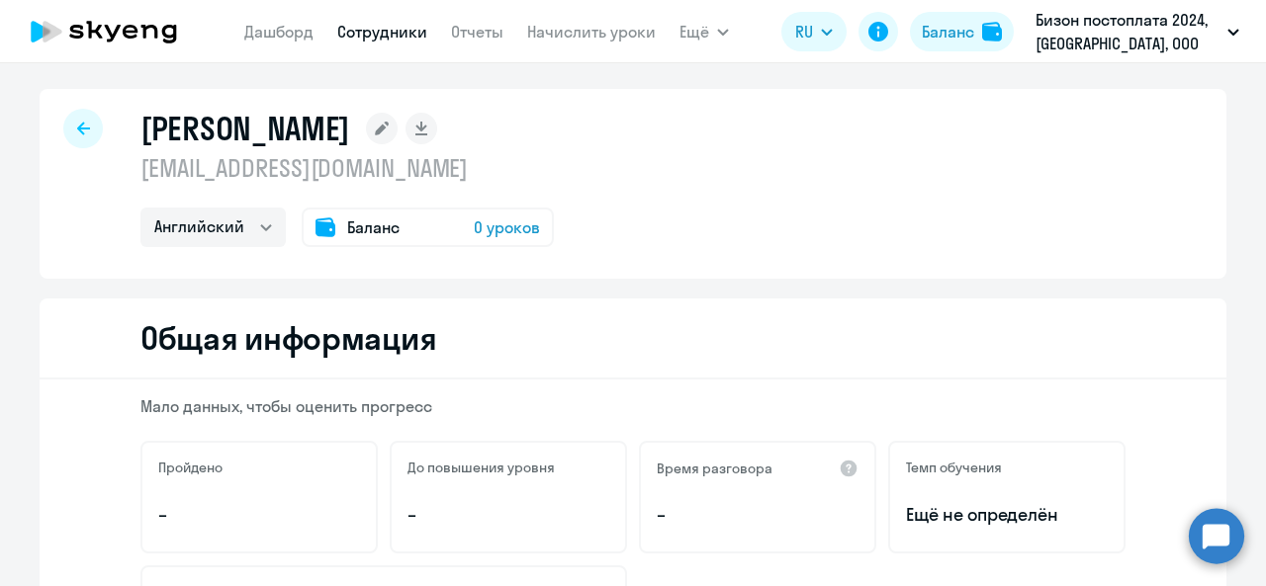
scroll to position [0, 0]
